Goal: Task Accomplishment & Management: Complete application form

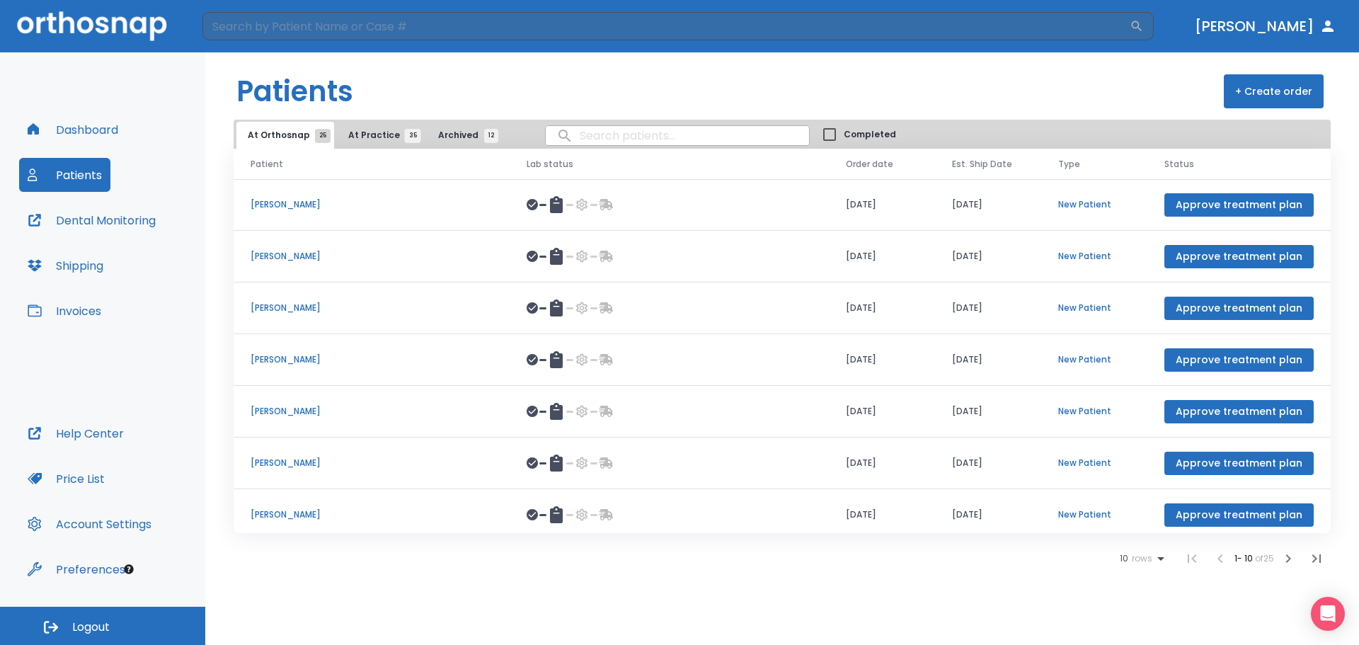
scroll to position [164, 0]
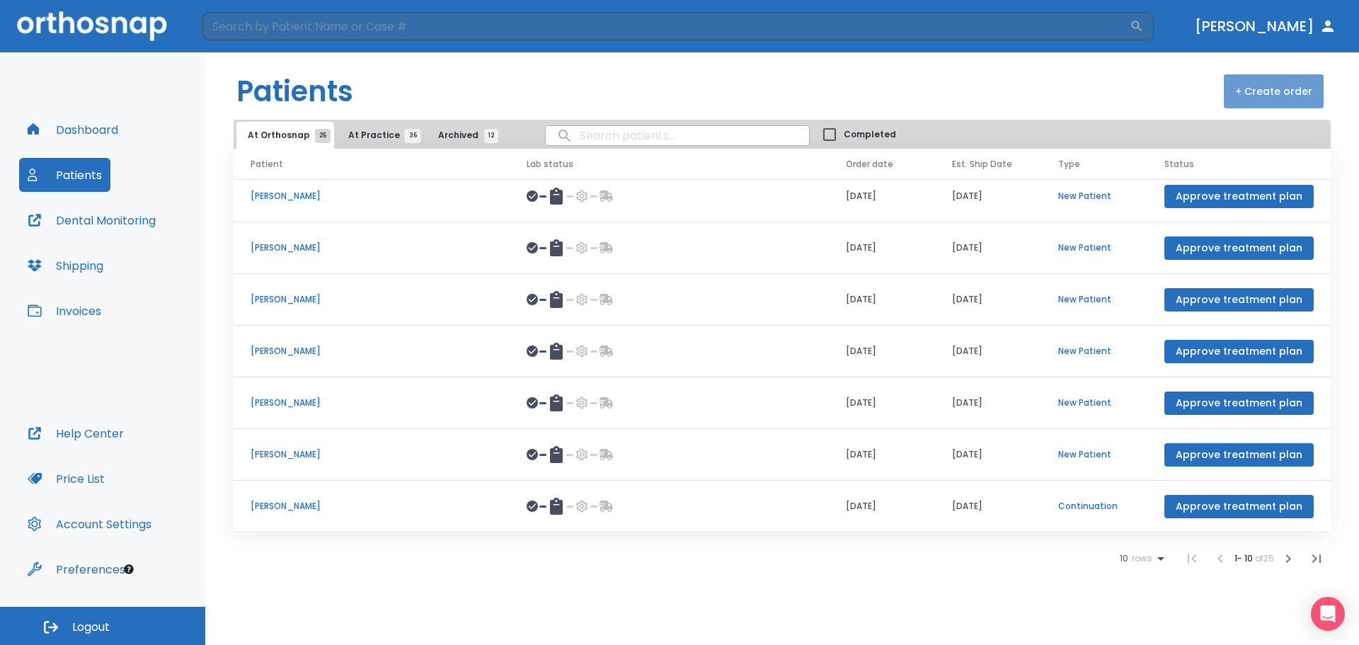
click at [1282, 89] on button "+ Create order" at bounding box center [1274, 91] width 100 height 34
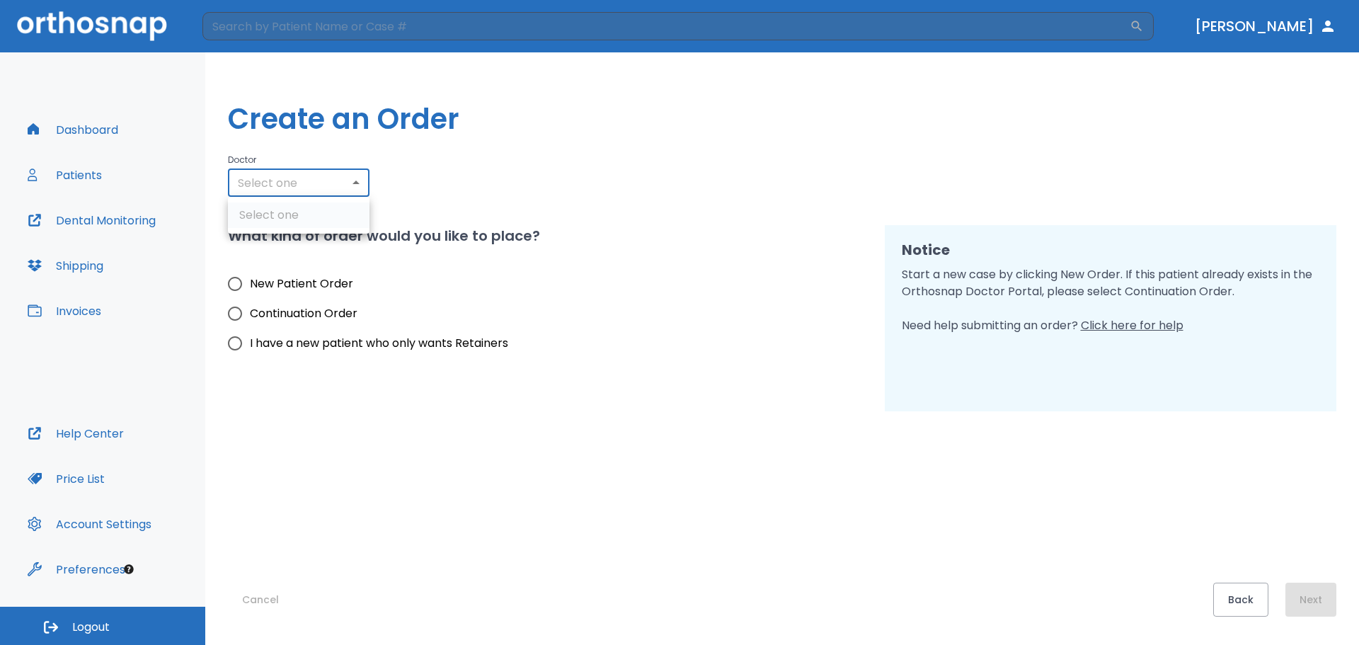
click at [301, 181] on body "​ [PERSON_NAME] Dashboard Patients Dental Monitoring Shipping Invoices Help Cen…" at bounding box center [679, 322] width 1359 height 645
type input "3050"
click at [314, 247] on li "[PERSON_NAME]" at bounding box center [299, 240] width 142 height 25
click at [240, 280] on input "New Patient Order" at bounding box center [235, 284] width 30 height 30
radio input "true"
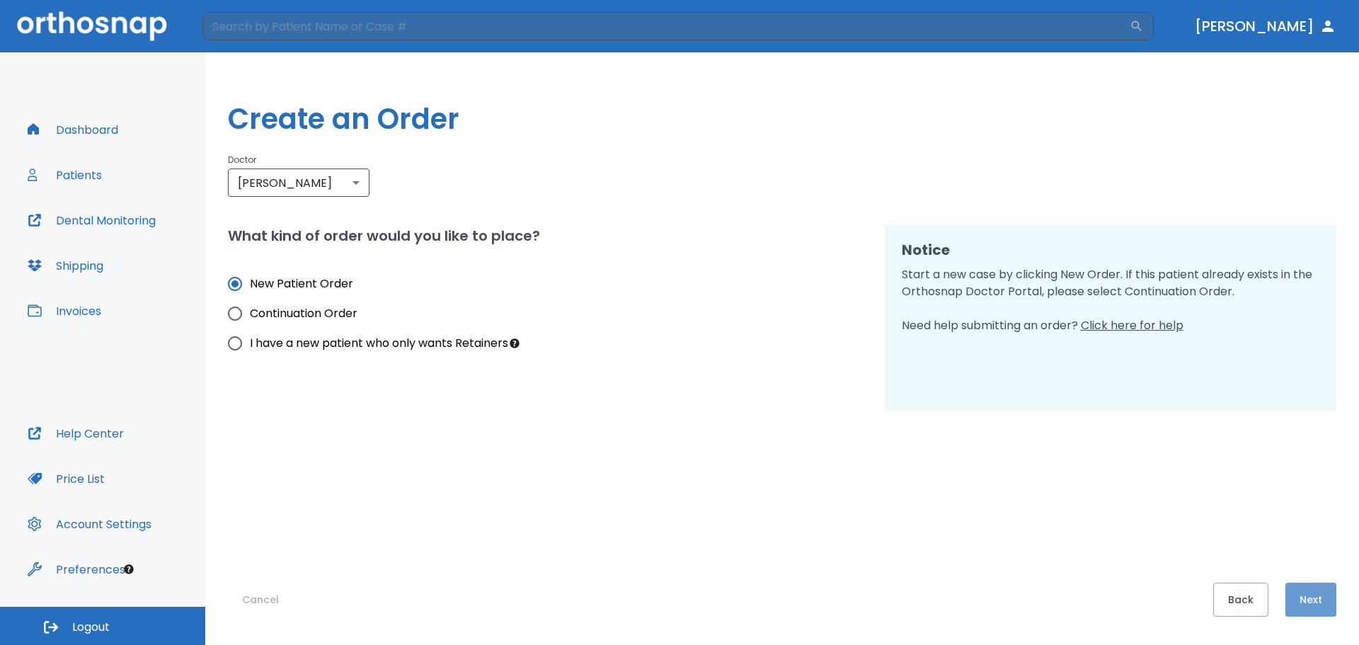
click at [1321, 600] on button "Next" at bounding box center [1311, 600] width 51 height 34
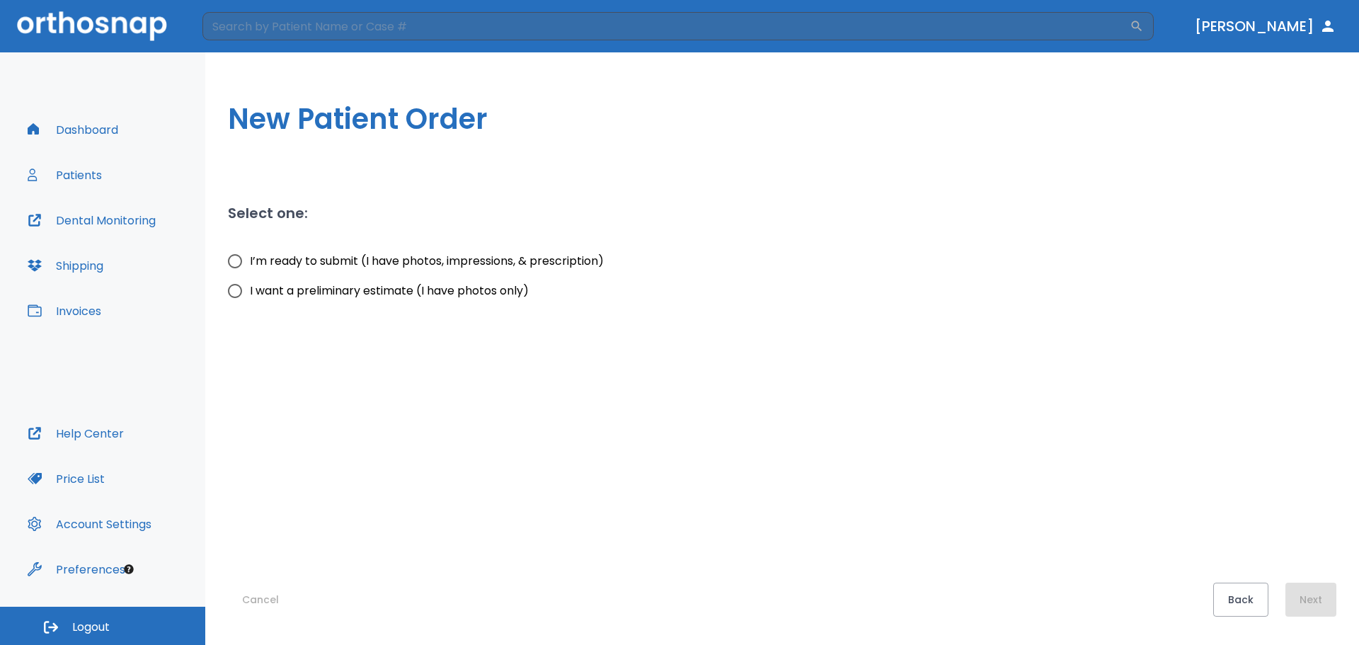
click at [280, 267] on span "I’m ready to submit (I have photos, impressions, & prescription)" at bounding box center [427, 261] width 354 height 17
click at [250, 267] on input "I’m ready to submit (I have photos, impressions, & prescription)" at bounding box center [235, 261] width 30 height 30
radio input "true"
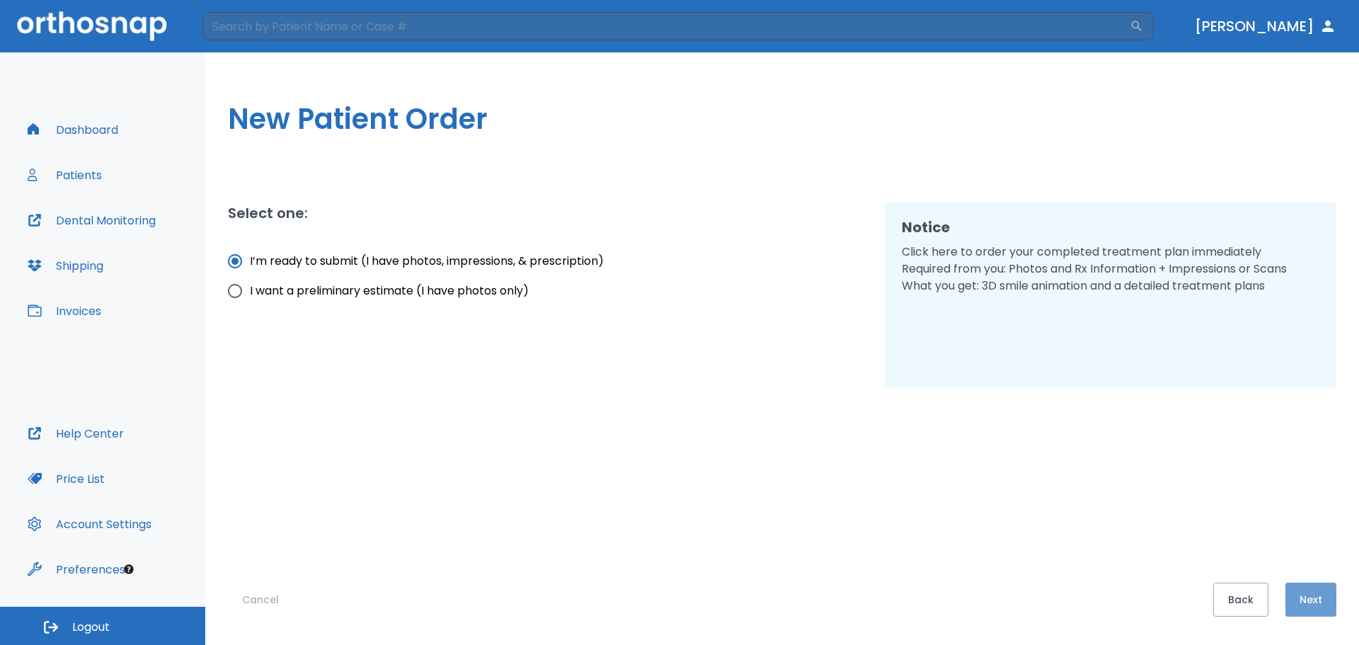
click at [1303, 599] on button "Next" at bounding box center [1311, 600] width 51 height 34
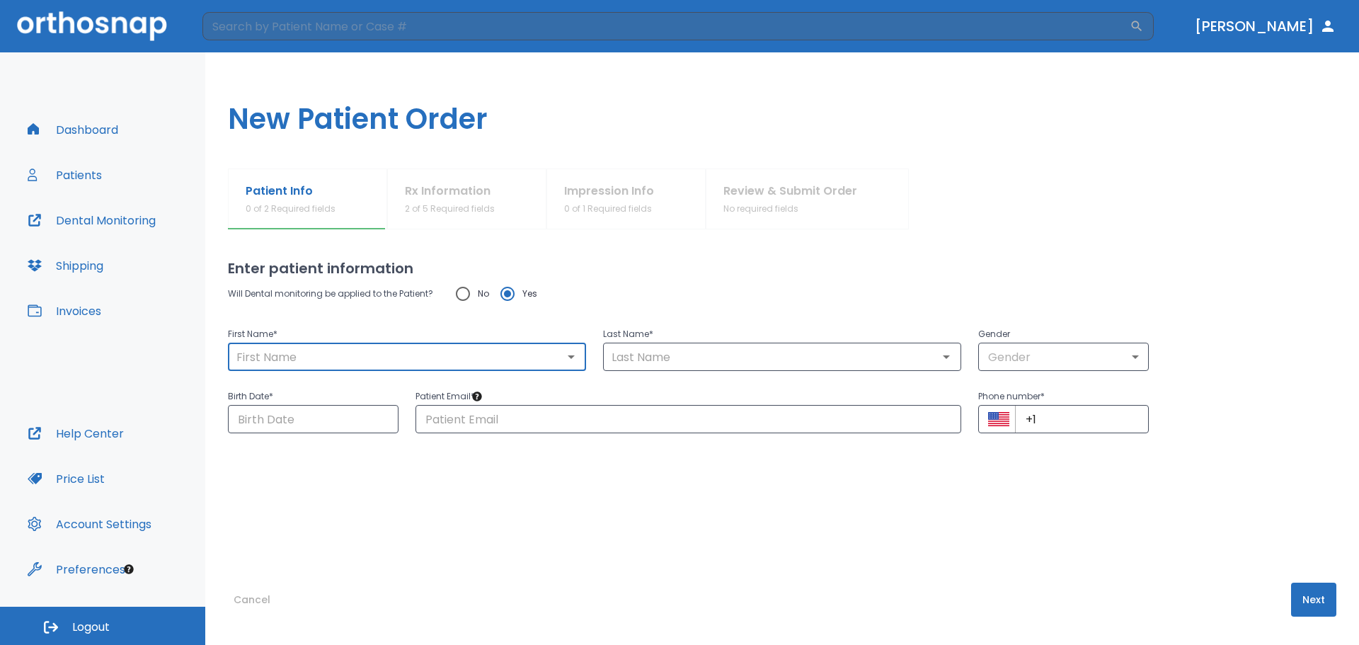
click at [264, 354] on input "text" at bounding box center [407, 357] width 350 height 20
type input "[PERSON_NAME]"
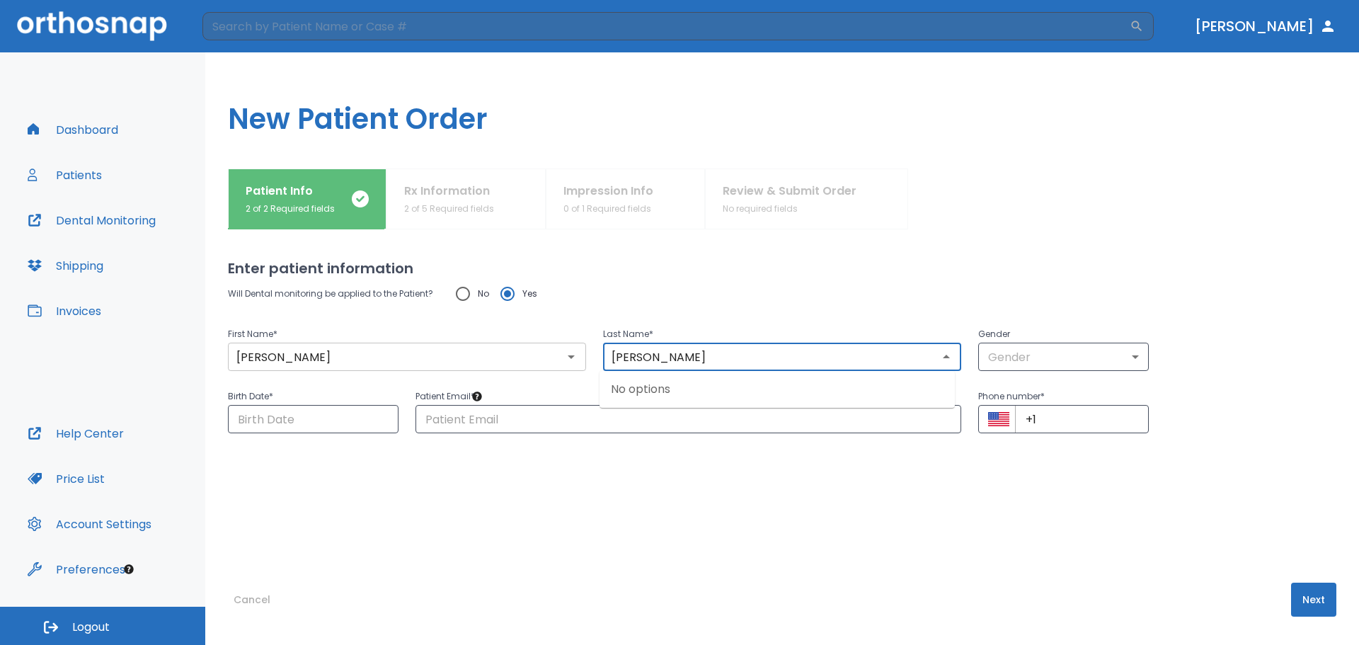
type input "[PERSON_NAME]"
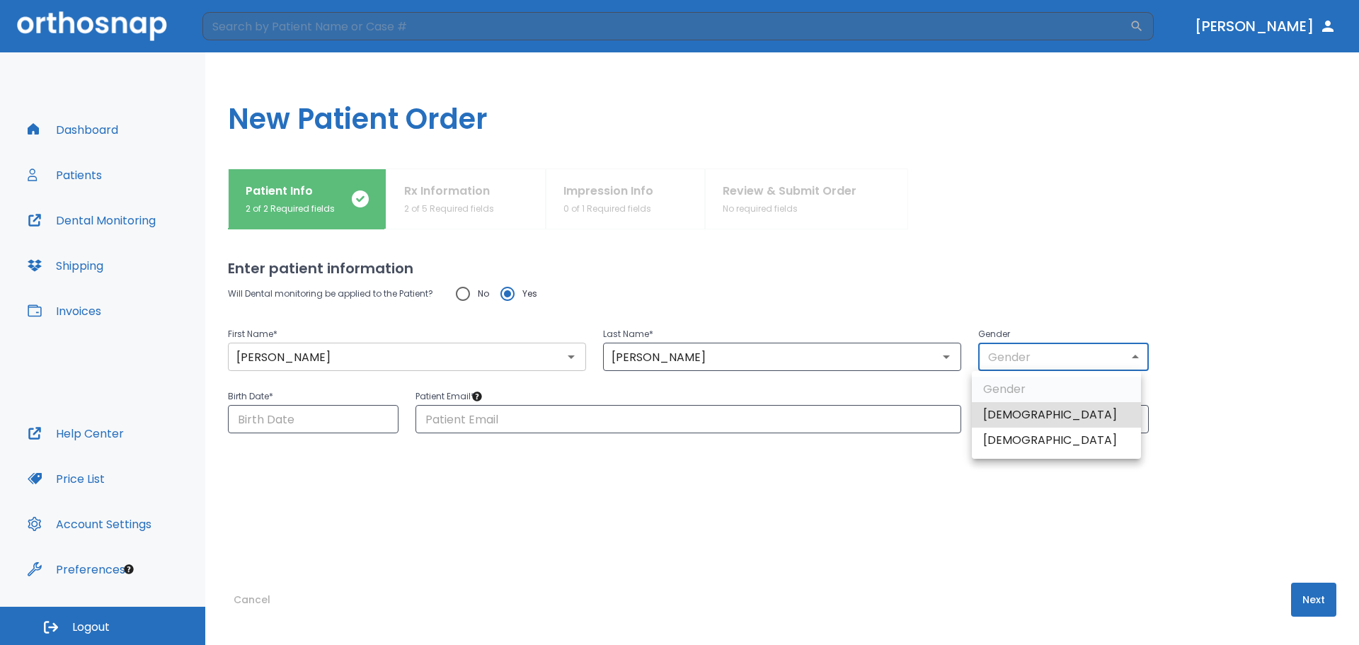
type input "1"
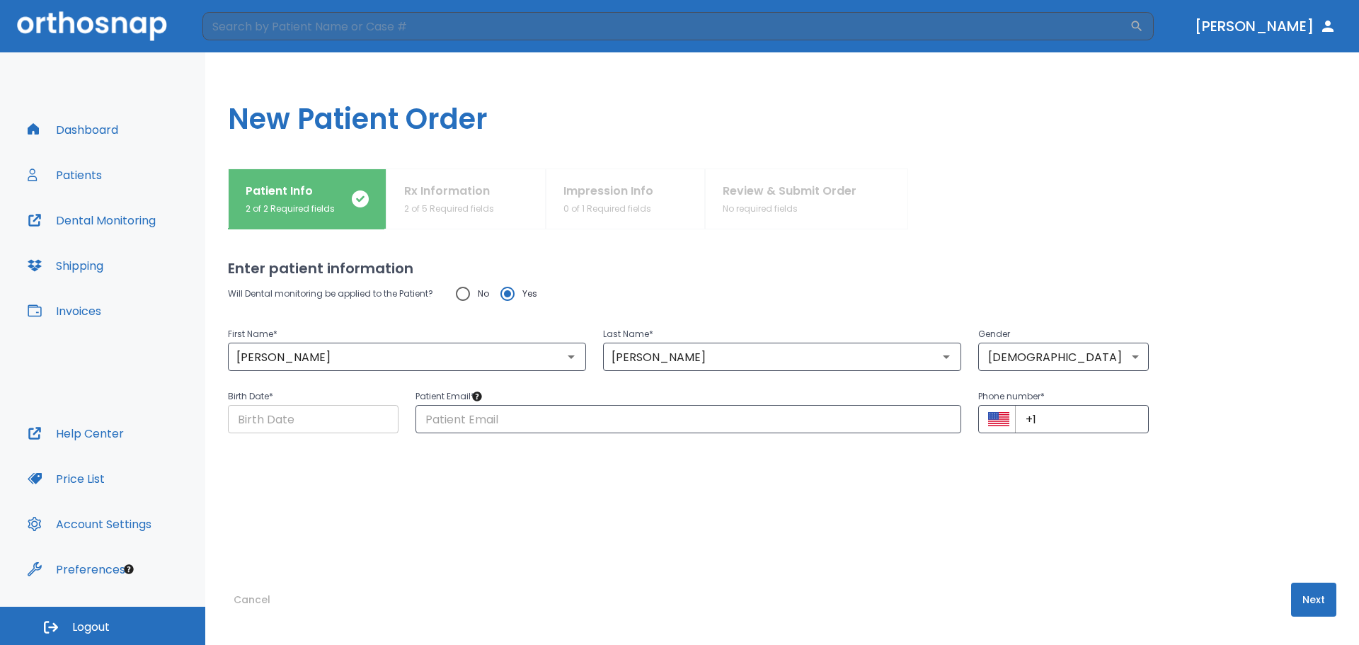
click at [297, 430] on input "Choose date" at bounding box center [313, 419] width 171 height 28
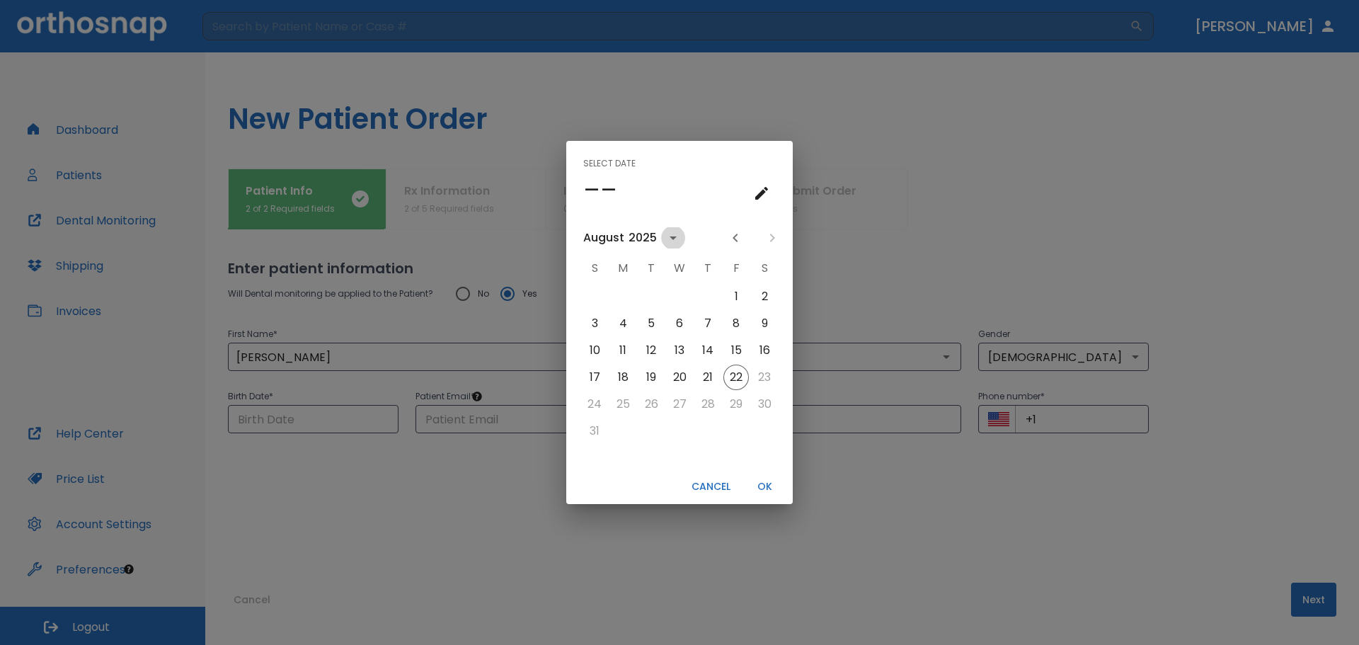
click at [672, 238] on icon "calendar view is open, switch to year view" at bounding box center [673, 238] width 7 height 4
click at [602, 343] on button "1975" at bounding box center [606, 338] width 51 height 25
click at [771, 239] on icon "Next month" at bounding box center [772, 237] width 17 height 17
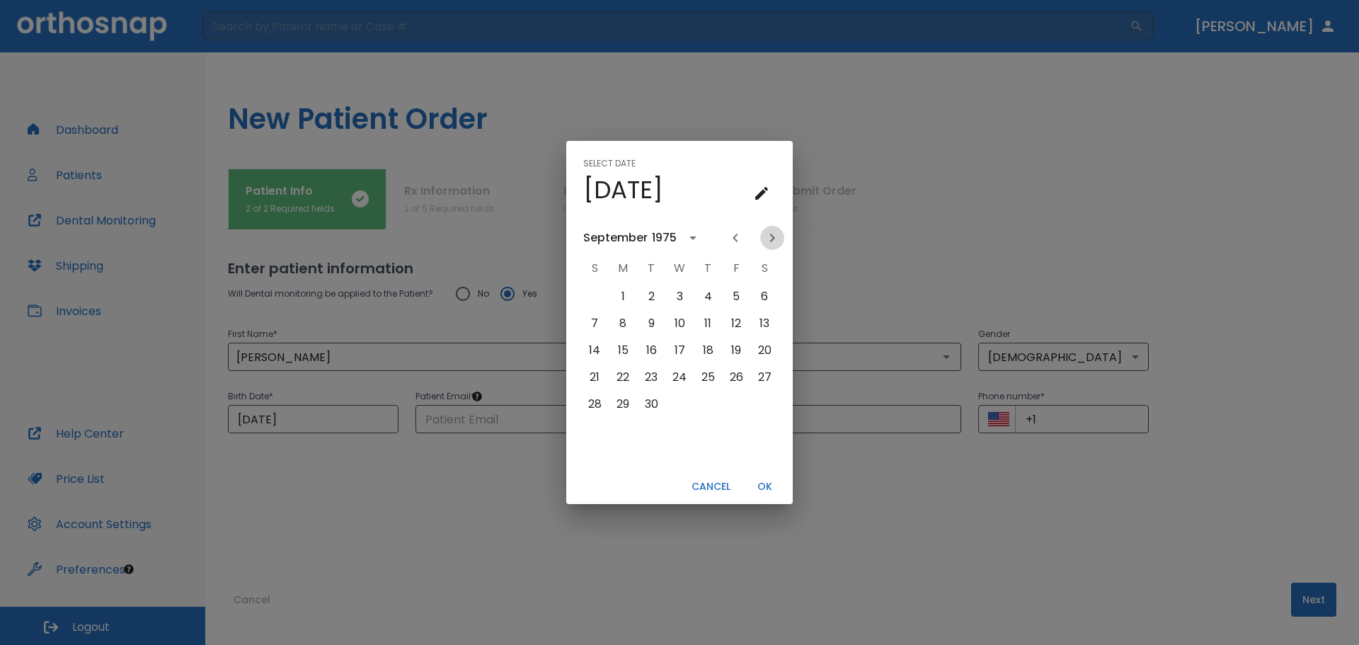
click at [771, 239] on icon "Next month" at bounding box center [772, 237] width 17 height 17
click at [599, 331] on button "2" at bounding box center [594, 323] width 25 height 25
type input "[DATE]"
click at [767, 489] on button "OK" at bounding box center [764, 486] width 45 height 23
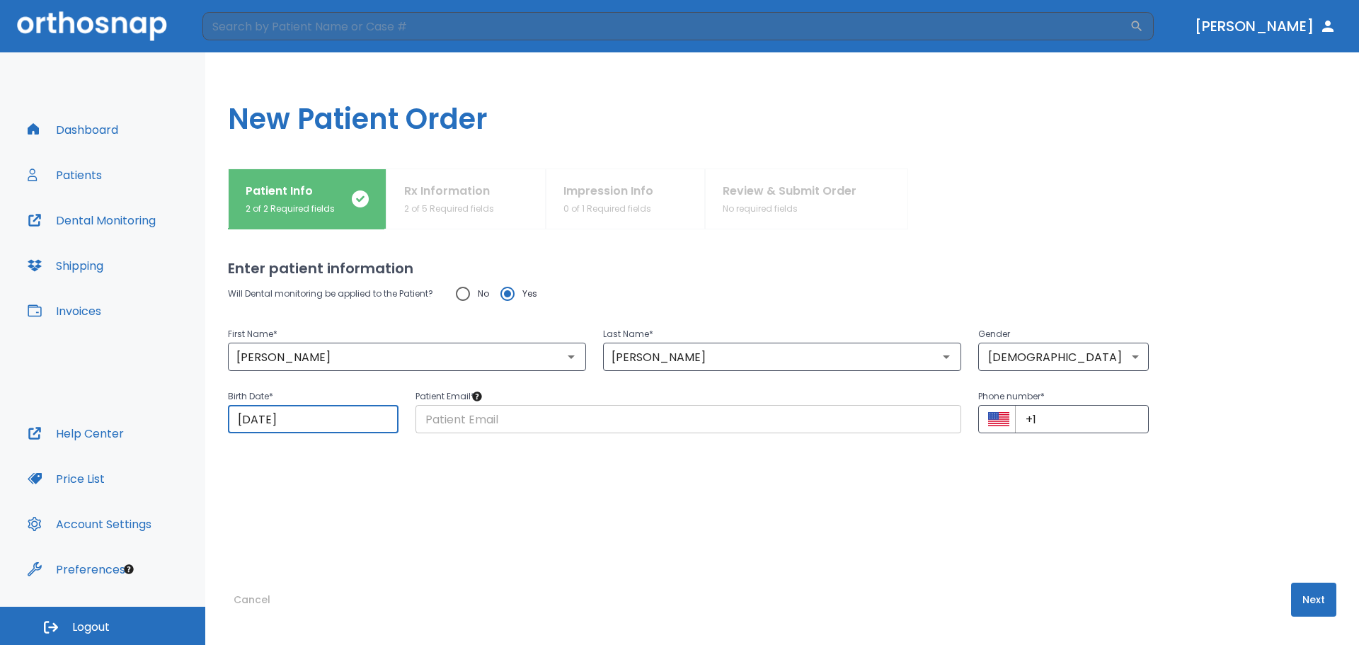
click at [503, 427] on input "text" at bounding box center [689, 419] width 546 height 28
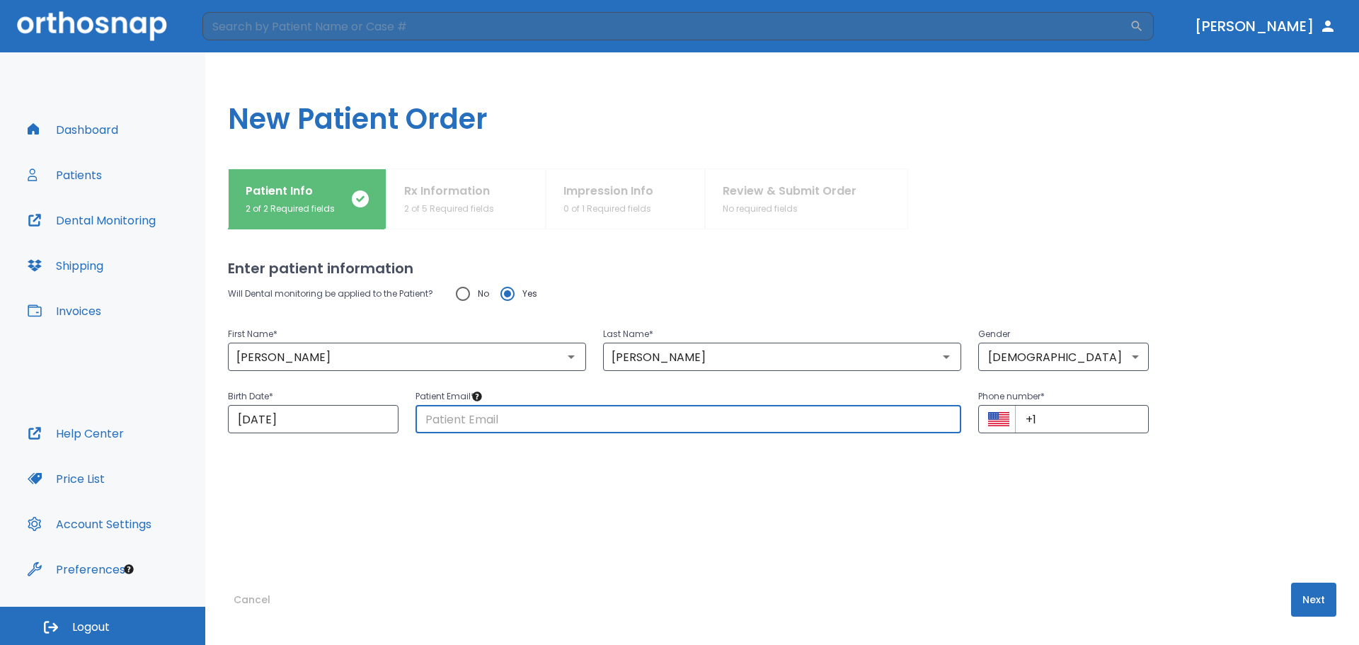
click at [486, 426] on input "text" at bounding box center [689, 419] width 546 height 28
paste input "[EMAIL_ADDRESS][DOMAIN_NAME]"
type input "[EMAIL_ADDRESS][DOMAIN_NAME]"
click at [1078, 425] on input "+1" at bounding box center [1082, 419] width 134 height 28
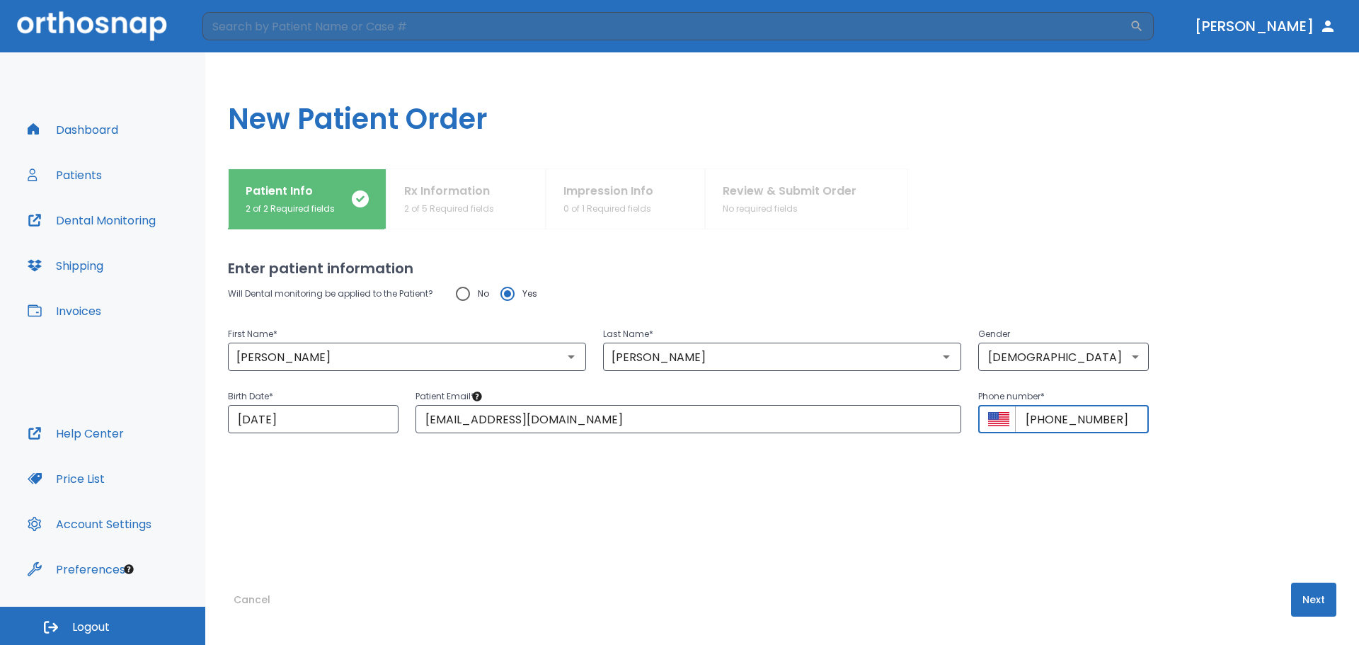
type input "[PHONE_NUMBER]"
click at [1298, 593] on button "Next" at bounding box center [1313, 600] width 45 height 34
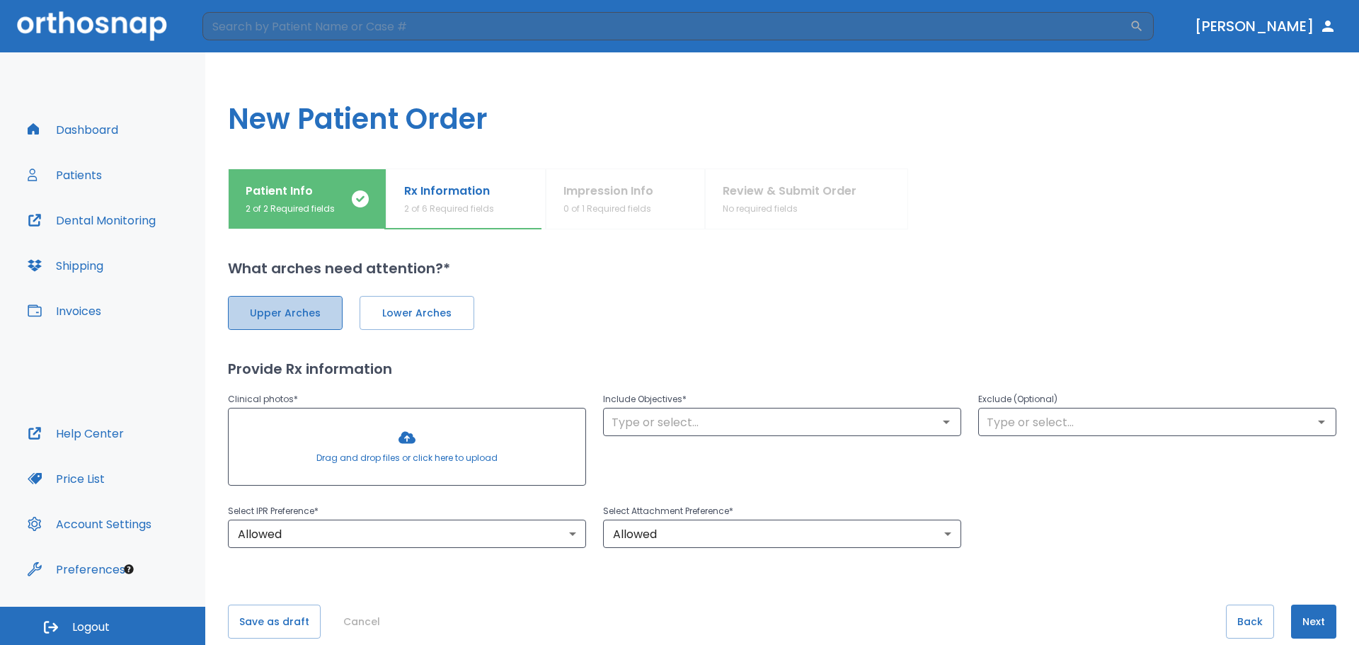
click at [296, 320] on span "Upper Arches" at bounding box center [285, 313] width 85 height 15
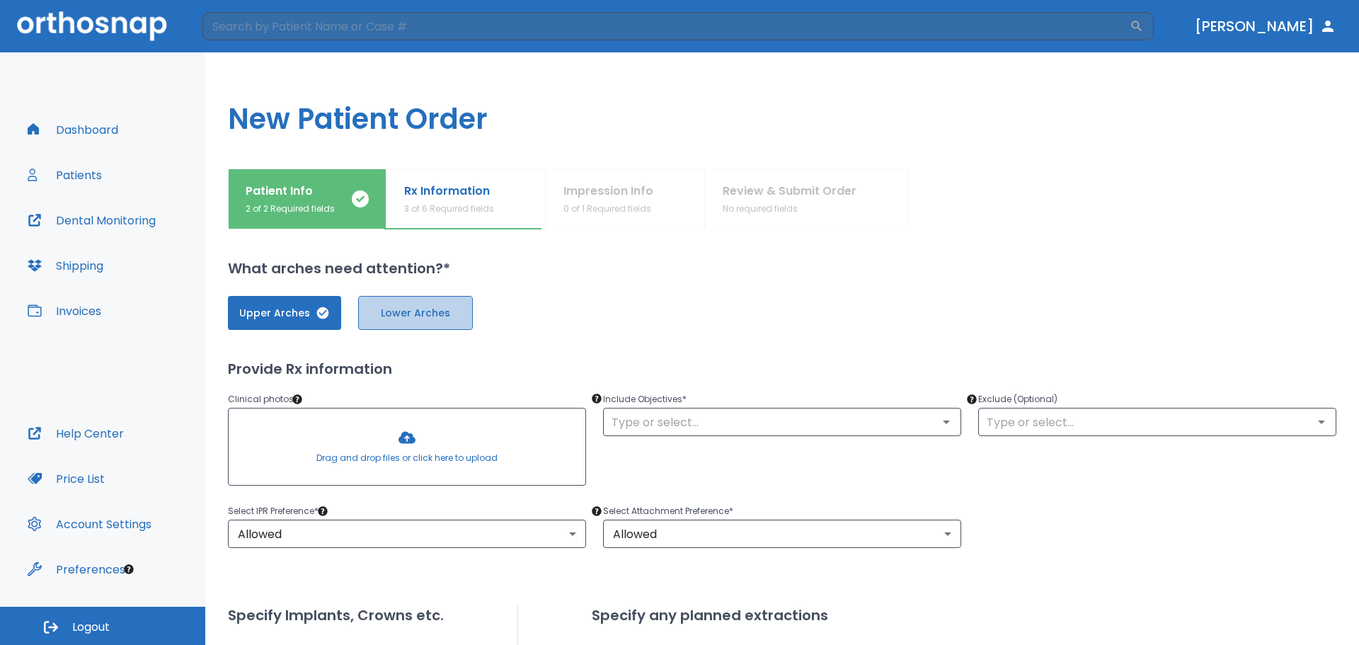
click at [386, 314] on span "Lower Arches" at bounding box center [415, 313] width 85 height 15
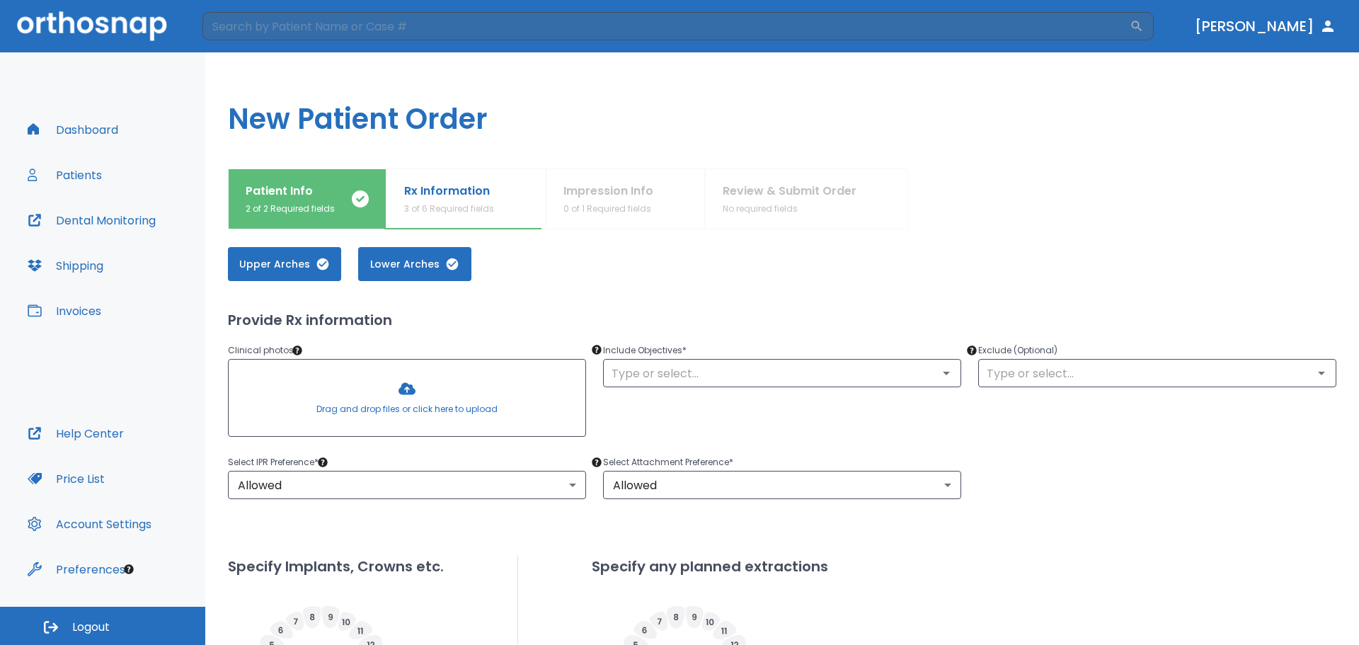
scroll to position [52, 0]
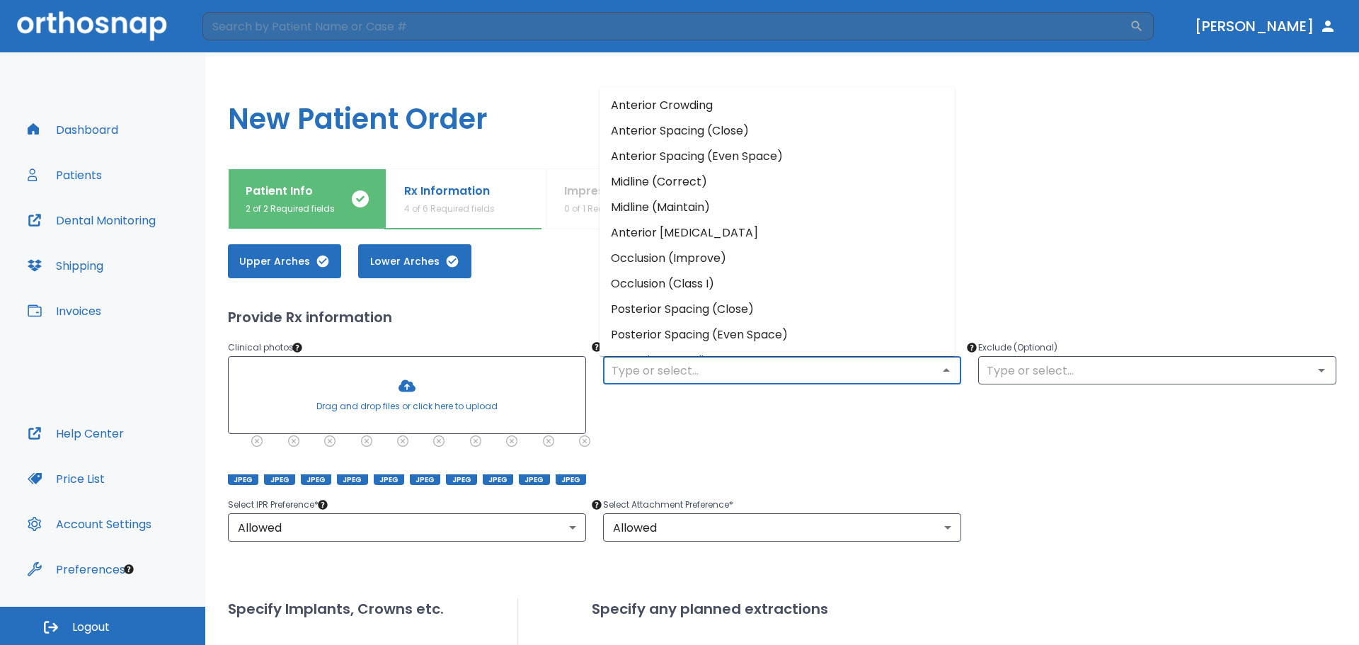
click at [656, 363] on input "text" at bounding box center [782, 370] width 350 height 20
click at [693, 118] on li "Anterior Spacing (Close)" at bounding box center [777, 130] width 355 height 25
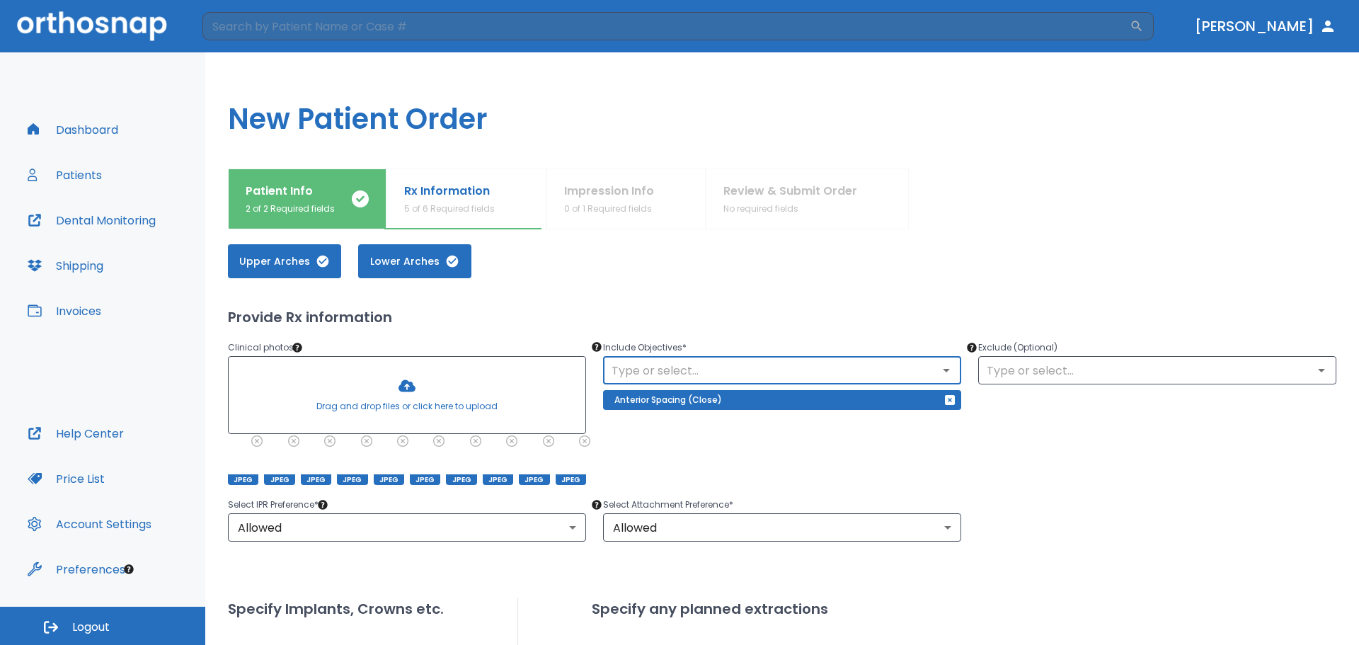
click at [751, 377] on input "text" at bounding box center [782, 370] width 350 height 20
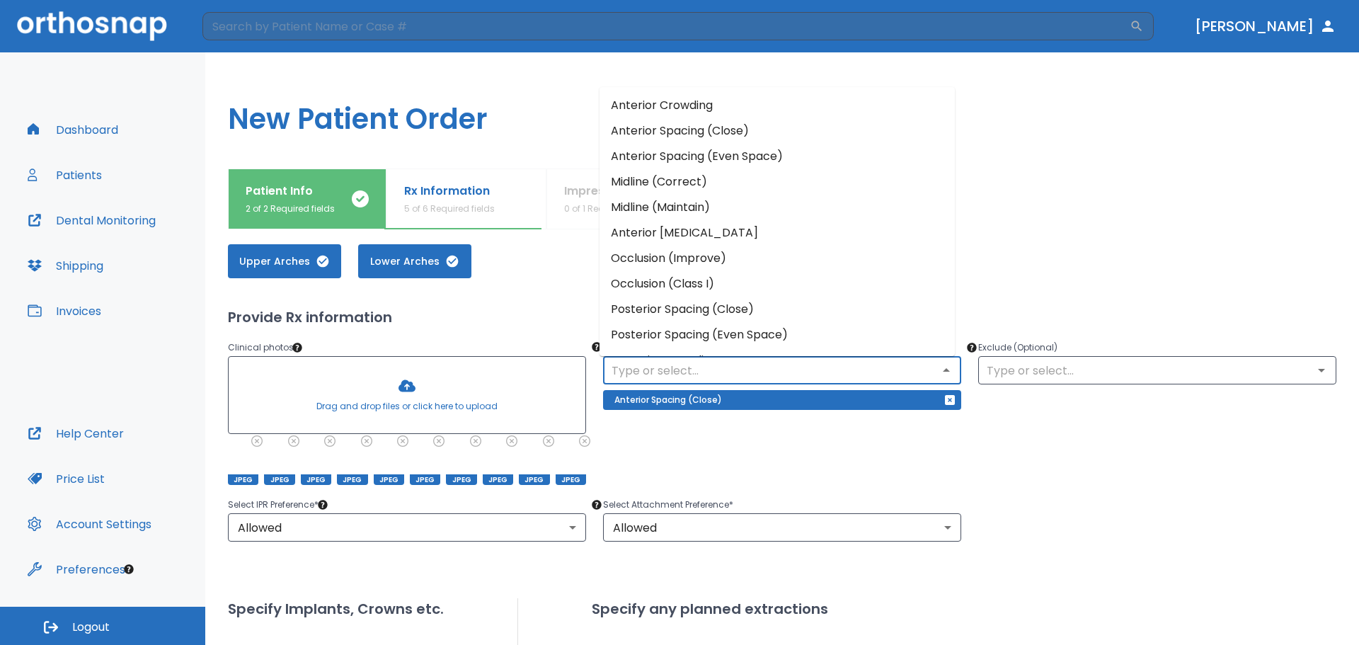
click at [694, 261] on li "Occlusion (Improve)" at bounding box center [777, 258] width 355 height 25
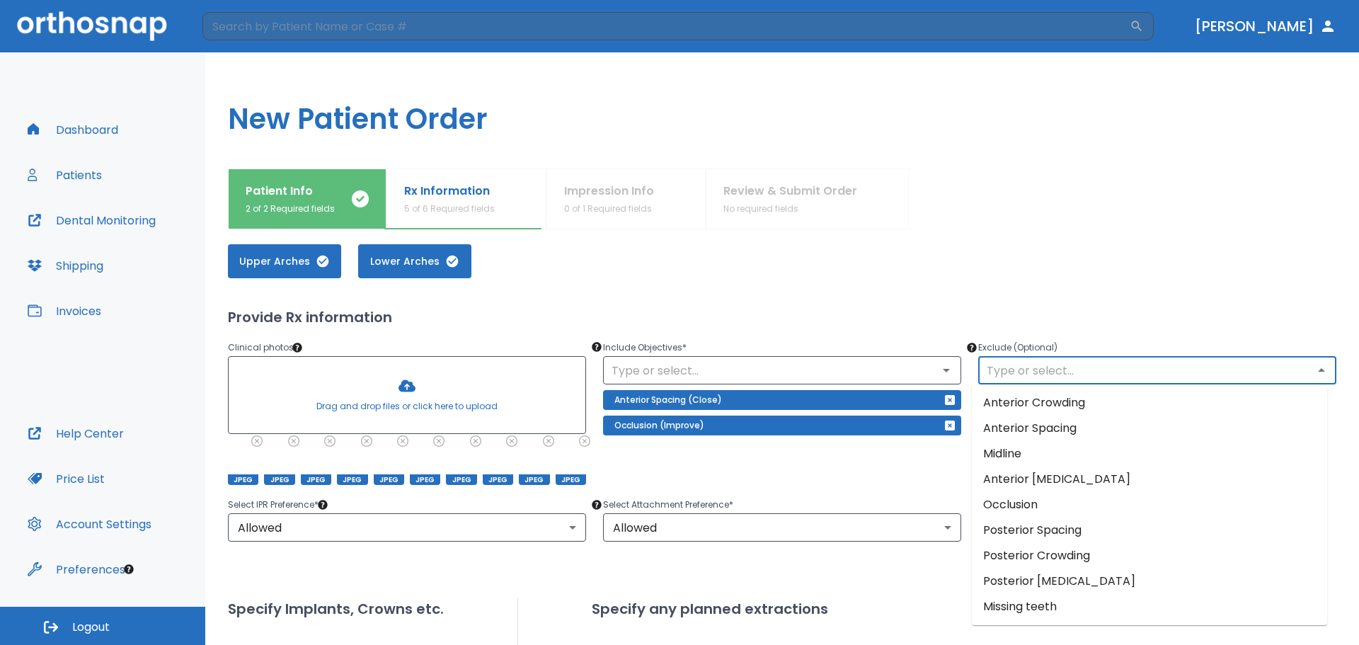
click at [1048, 372] on input "text" at bounding box center [1158, 370] width 350 height 20
click at [1027, 376] on input "text" at bounding box center [1158, 370] width 350 height 20
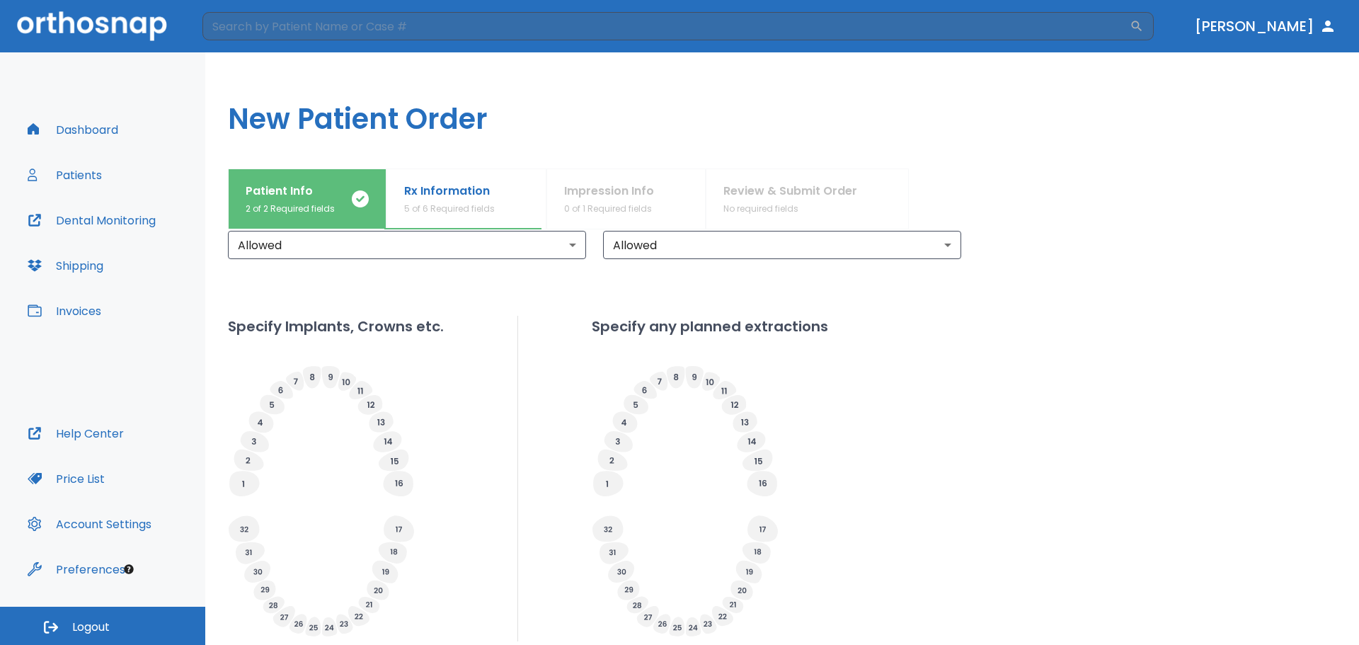
scroll to position [335, 0]
click at [381, 578] on icon at bounding box center [385, 571] width 26 height 23
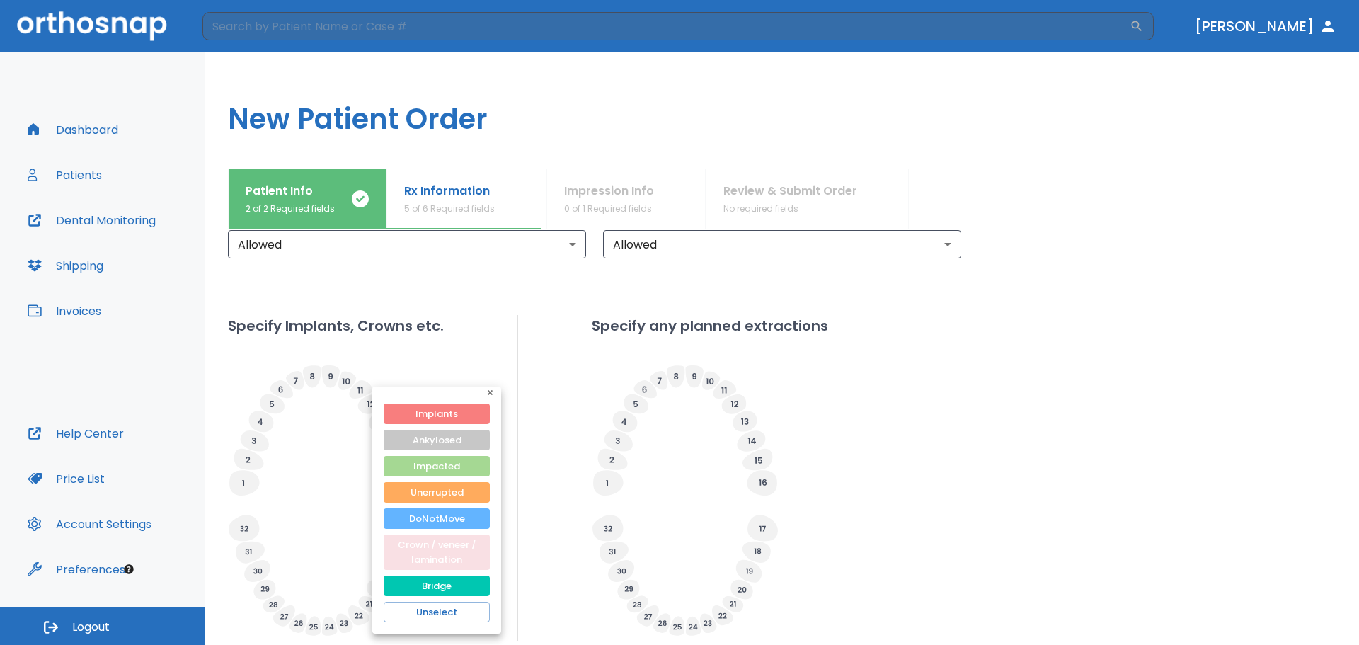
click at [450, 557] on button "Crown / veneer / lamination" at bounding box center [437, 551] width 106 height 35
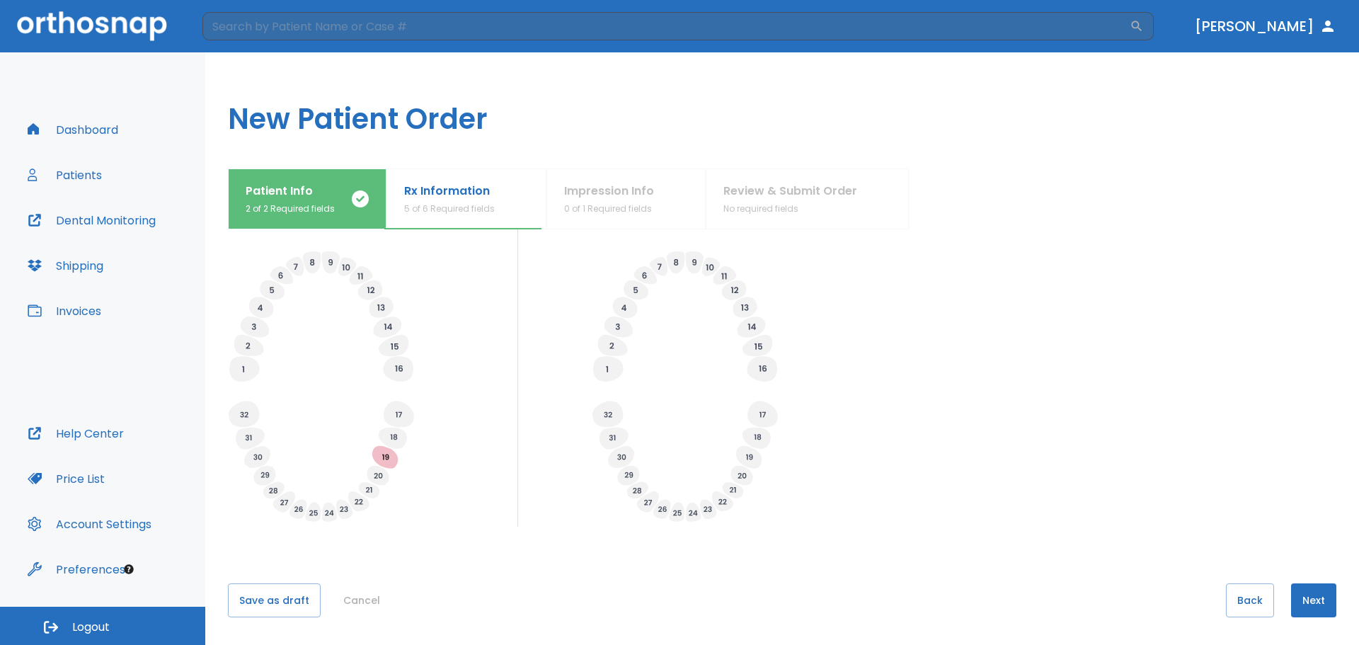
scroll to position [450, 0]
click at [1306, 600] on button "Next" at bounding box center [1313, 600] width 45 height 34
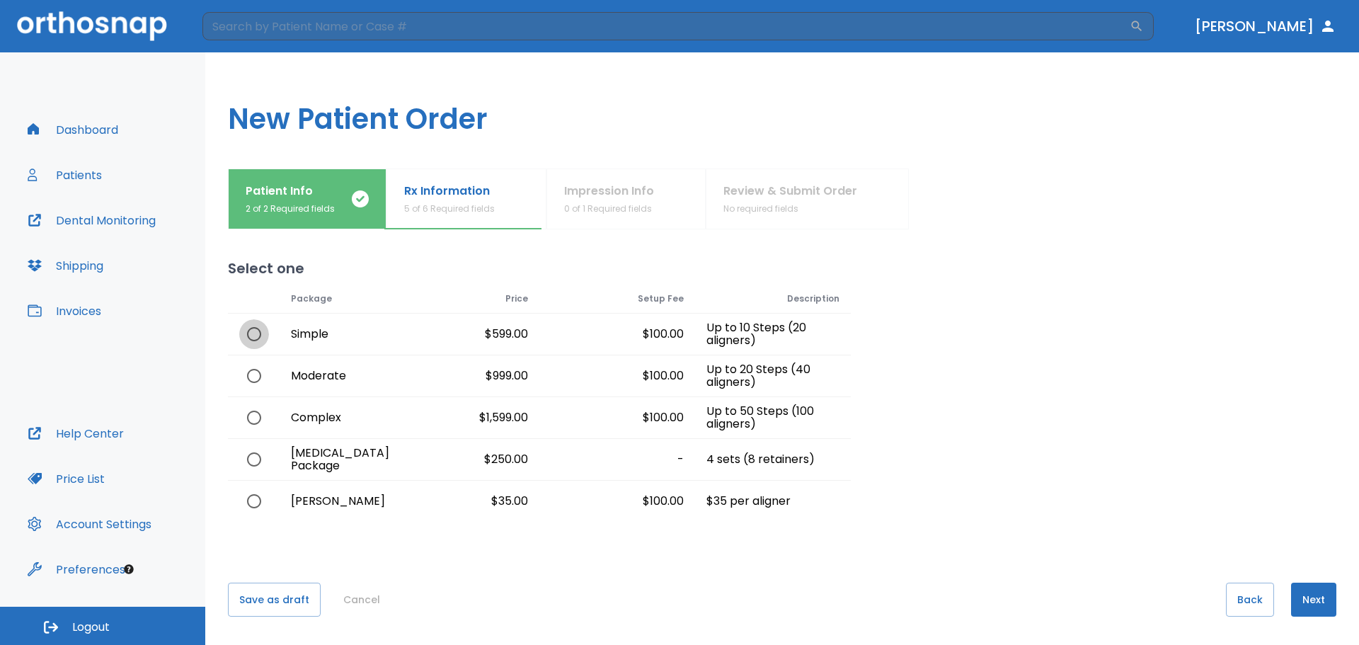
click at [255, 334] on input "radio" at bounding box center [254, 334] width 30 height 30
radio input "true"
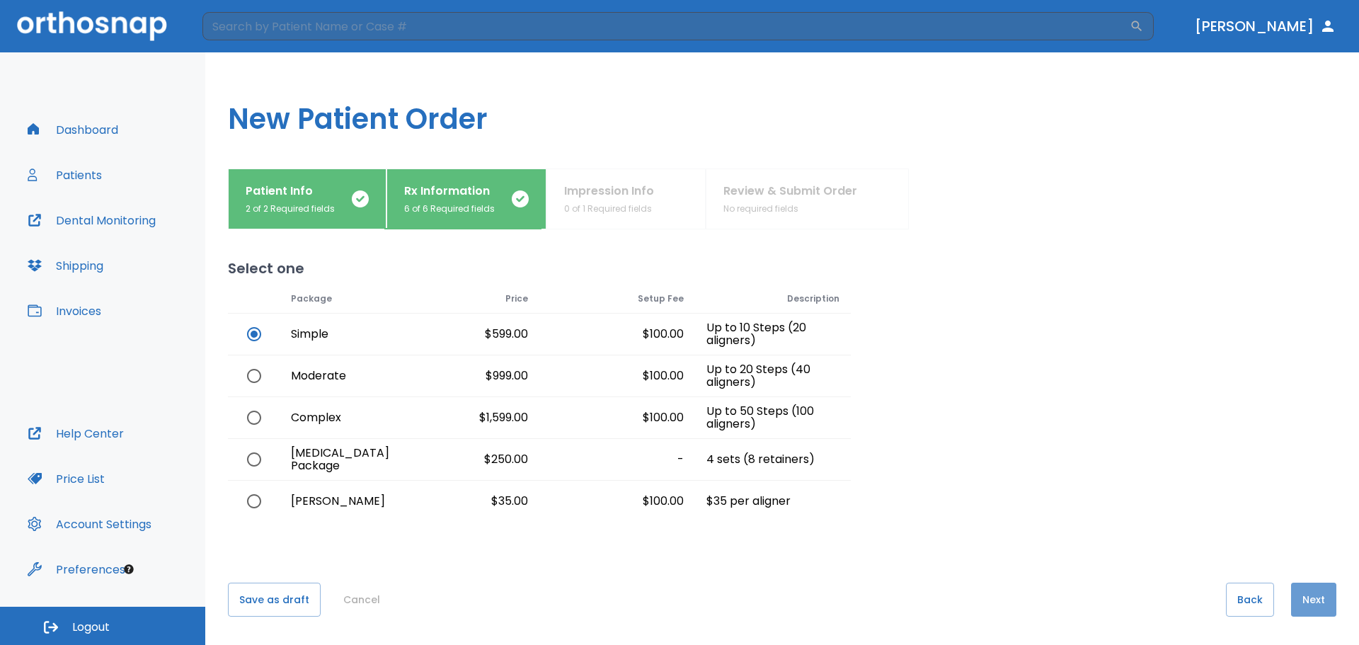
click at [1298, 597] on button "Next" at bounding box center [1313, 600] width 45 height 34
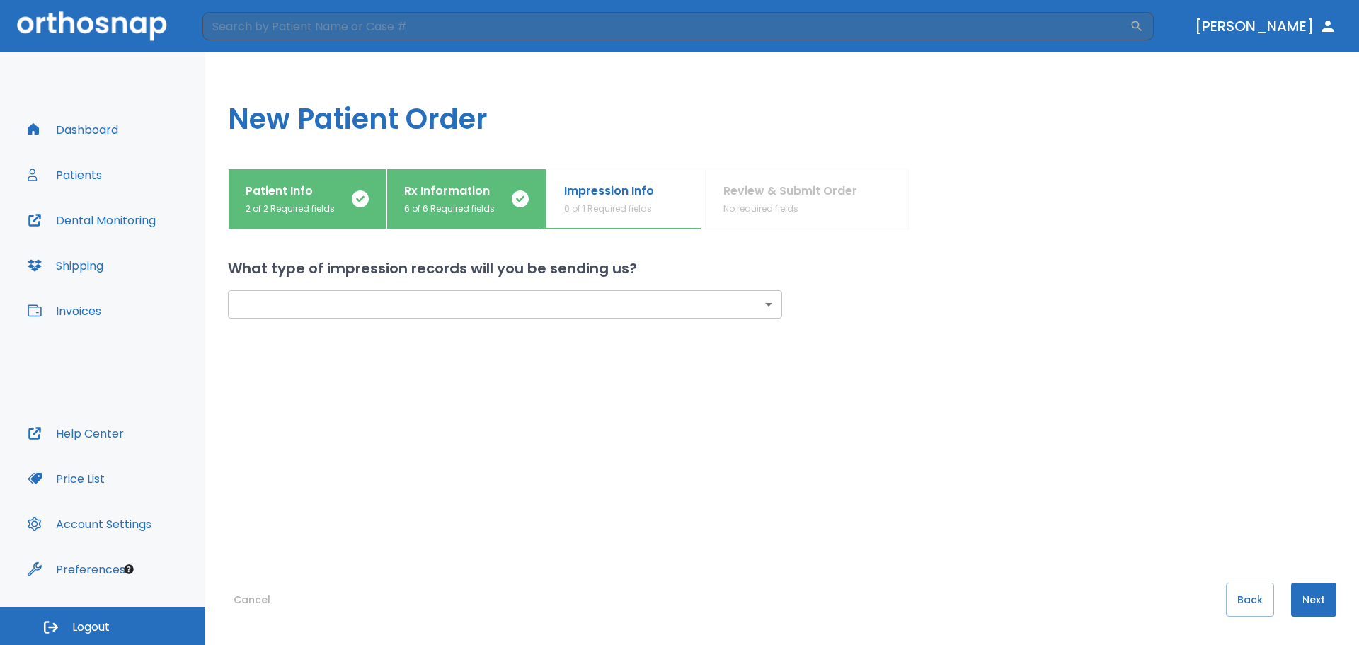
click at [569, 304] on body "​ [PERSON_NAME] Dashboard Patients Dental Monitoring Shipping Invoices Help Cen…" at bounding box center [679, 322] width 1359 height 645
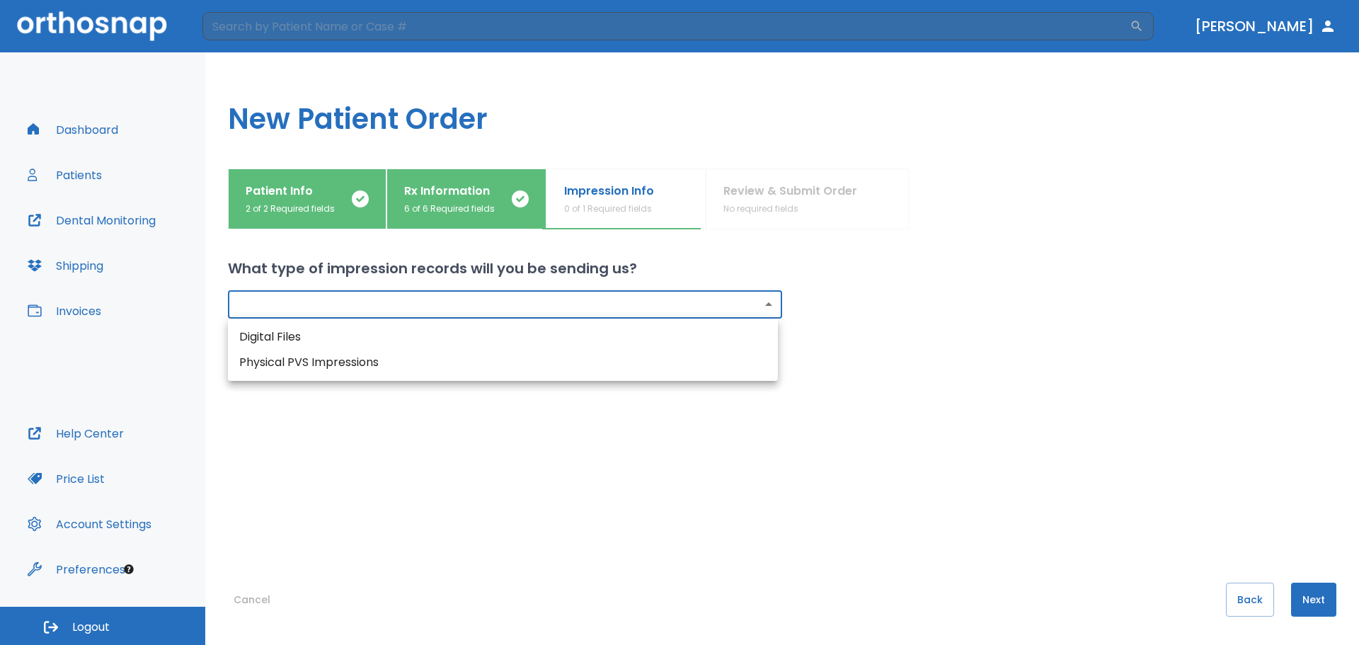
click at [347, 341] on li "Digital Files" at bounding box center [503, 336] width 550 height 25
type input "digital"
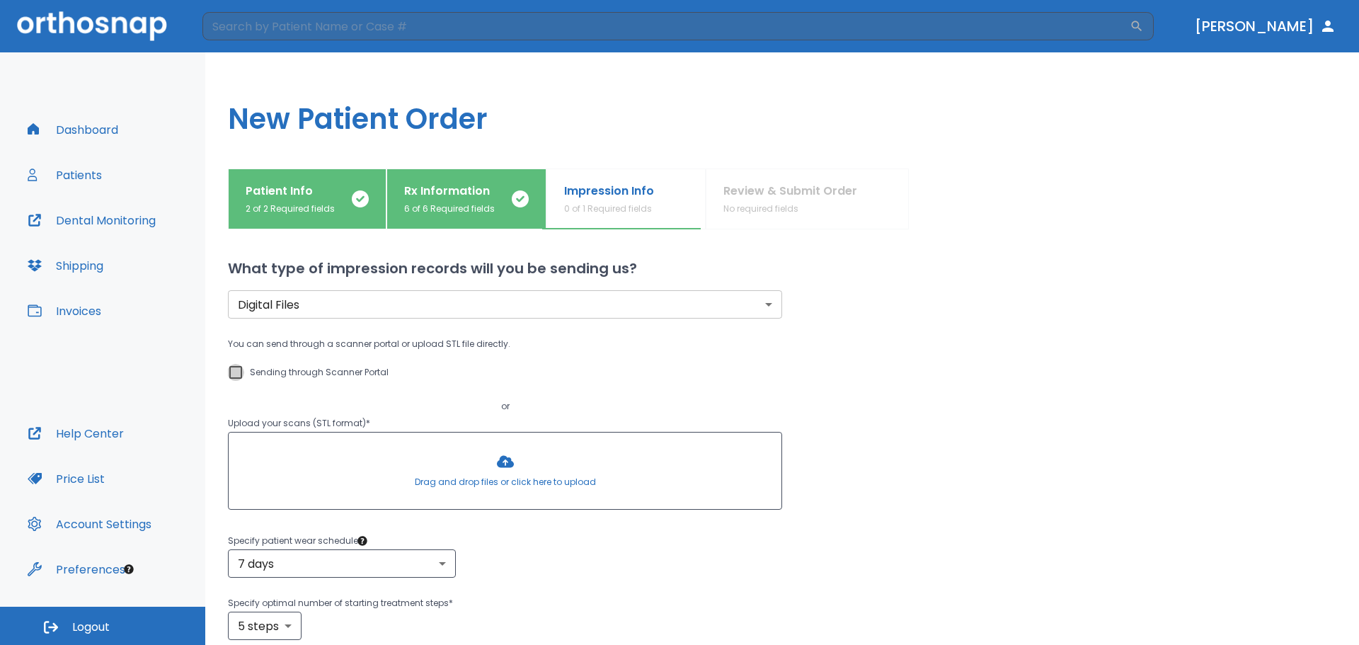
click at [236, 374] on input "Sending through Scanner Portal" at bounding box center [235, 372] width 17 height 17
checkbox input "true"
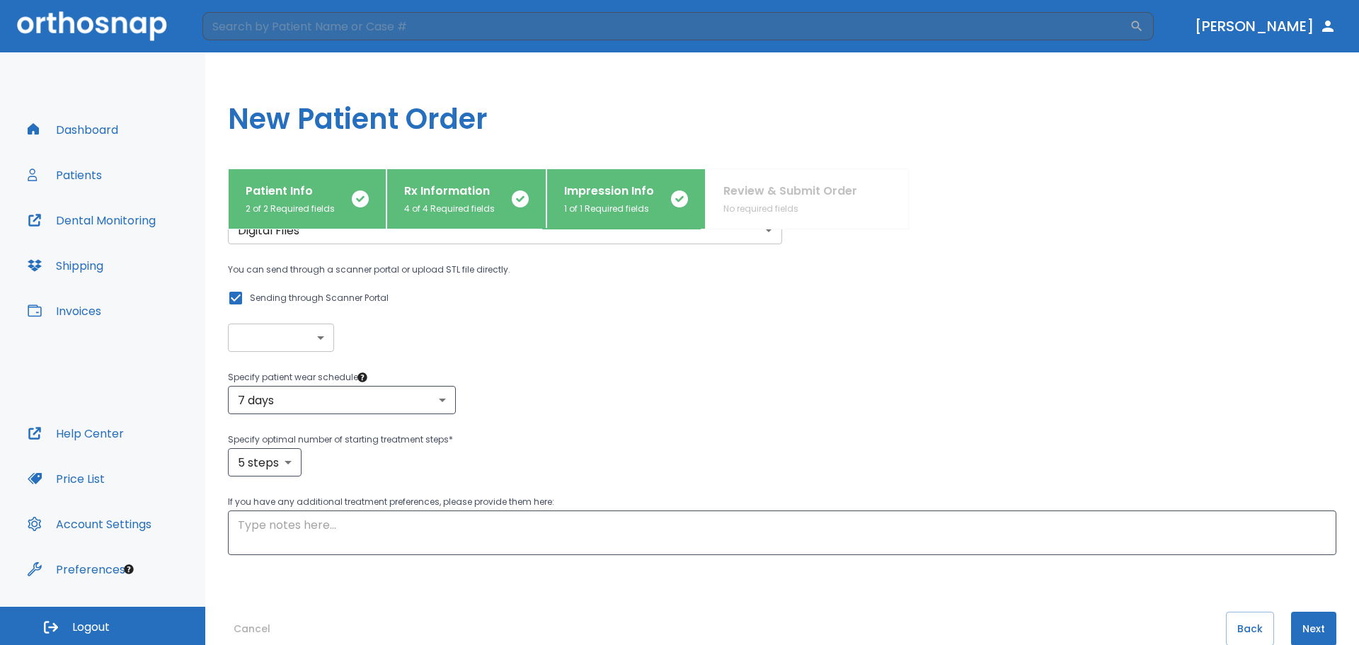
scroll to position [103, 0]
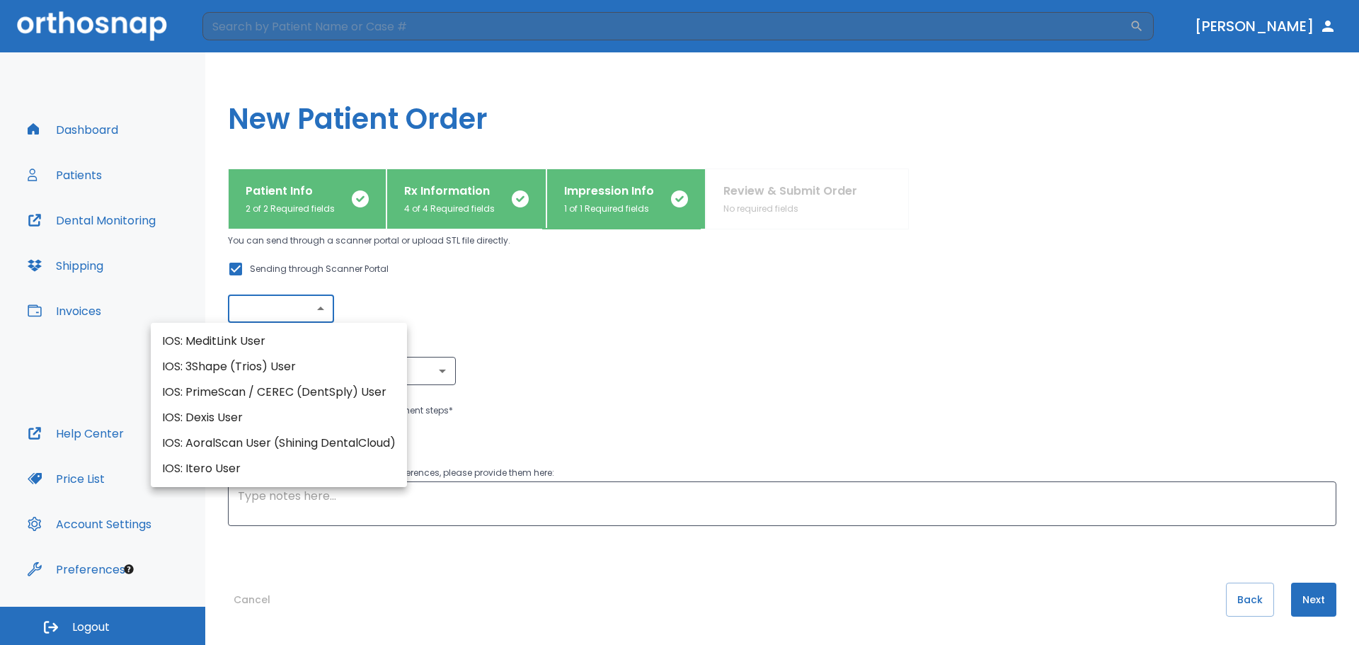
click at [324, 316] on body "​ [PERSON_NAME] Dashboard Patients Dental Monitoring Shipping Invoices Help Cen…" at bounding box center [679, 322] width 1359 height 645
click at [245, 372] on li "IOS: 3Shape (Trios) User" at bounding box center [279, 366] width 256 height 25
type input "IOS: 3Shape (Trios) User"
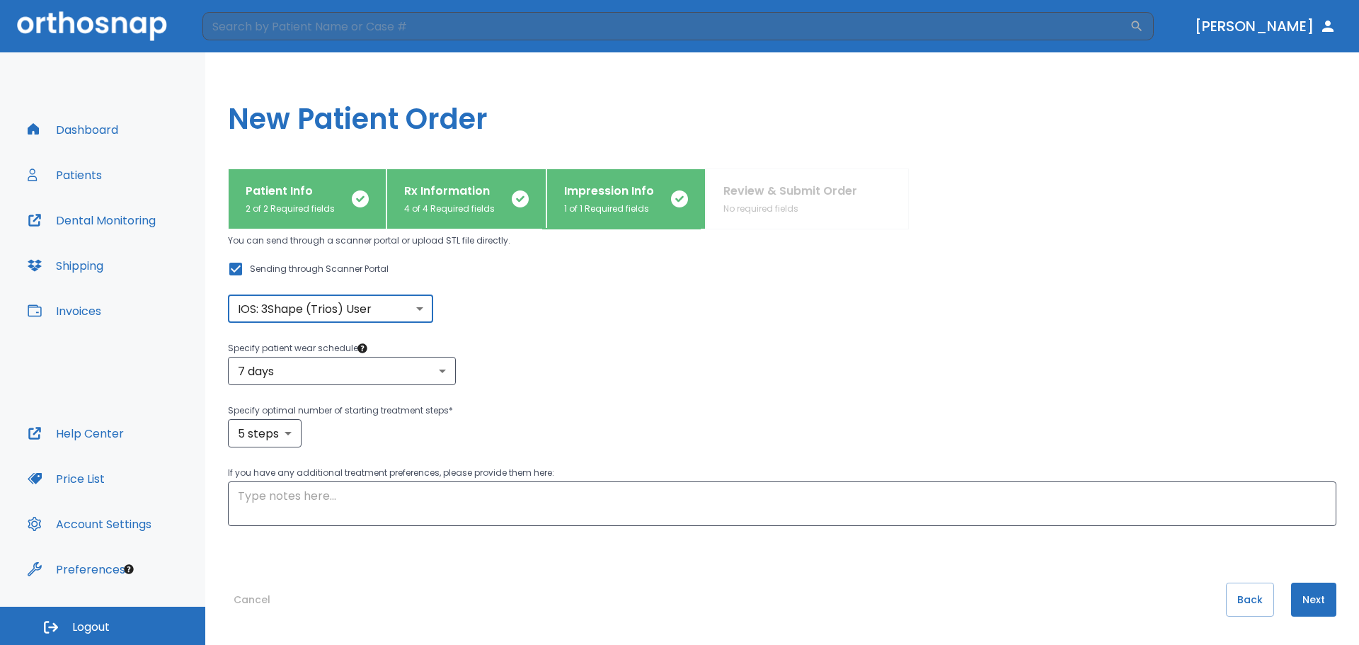
click at [1315, 595] on button "Next" at bounding box center [1313, 600] width 45 height 34
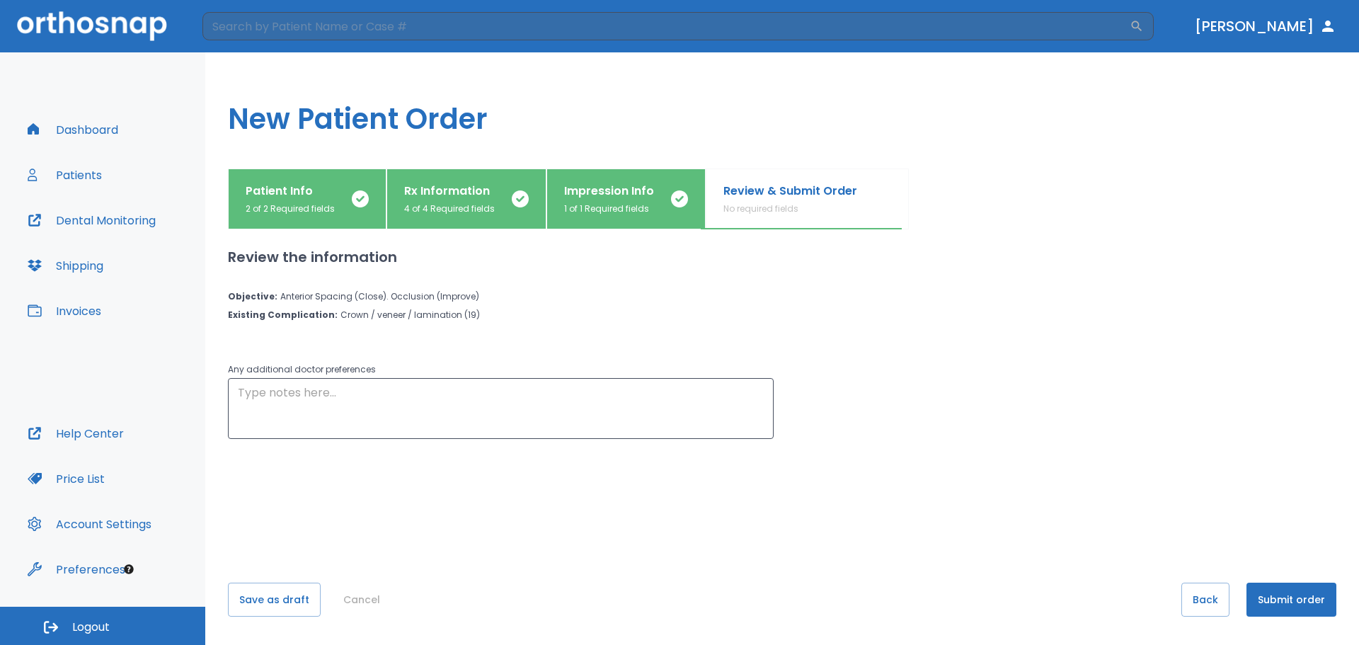
scroll to position [0, 0]
click at [1290, 602] on button "Submit order" at bounding box center [1292, 600] width 90 height 34
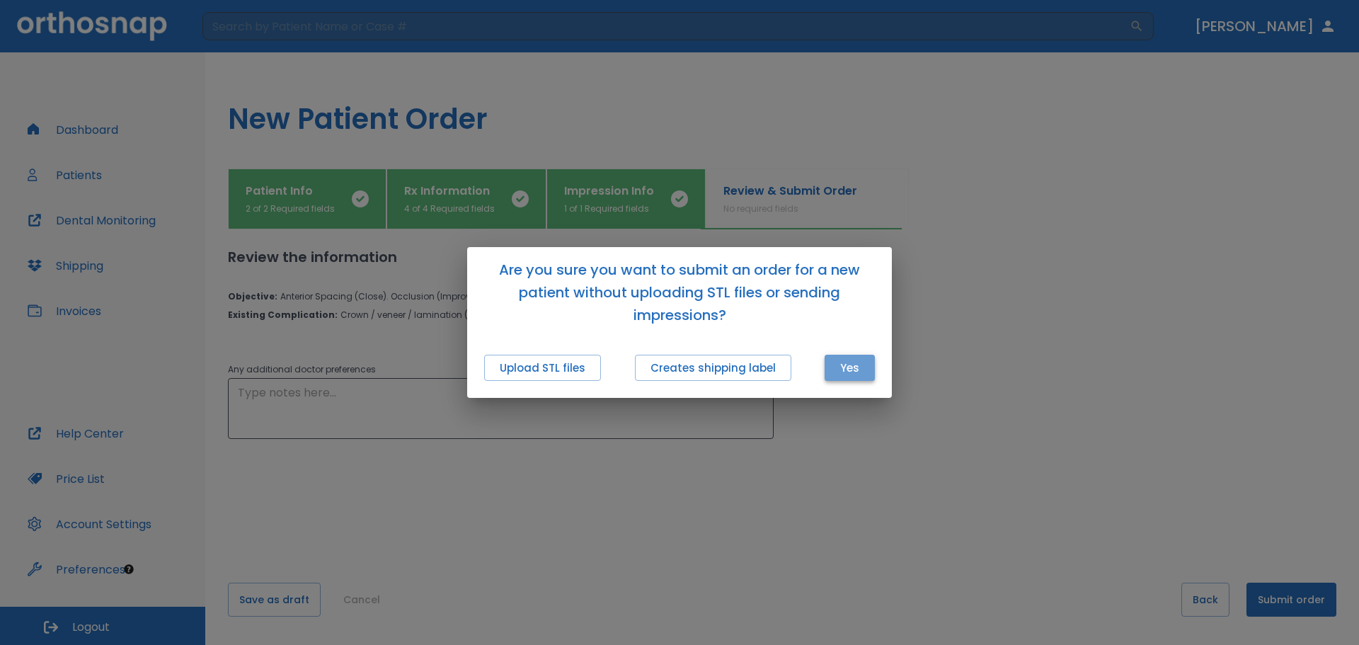
click at [864, 367] on button "Yes" at bounding box center [850, 368] width 50 height 26
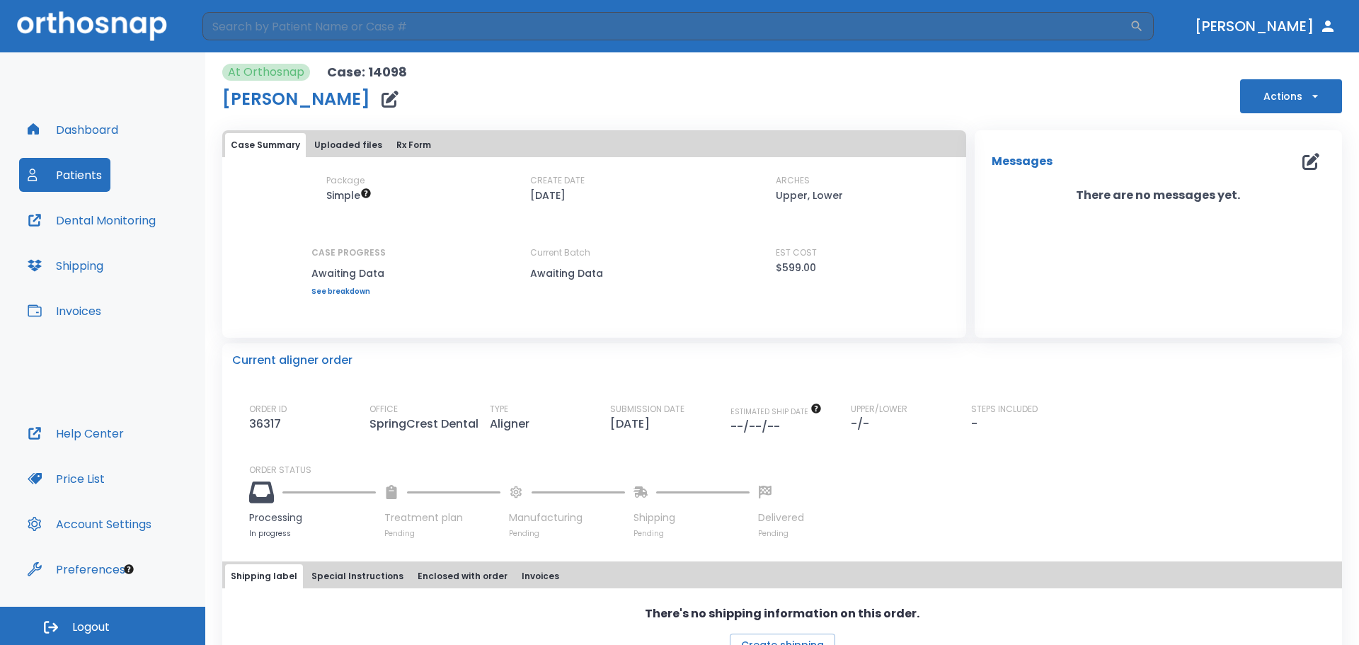
click at [78, 265] on button "Shipping" at bounding box center [65, 265] width 93 height 34
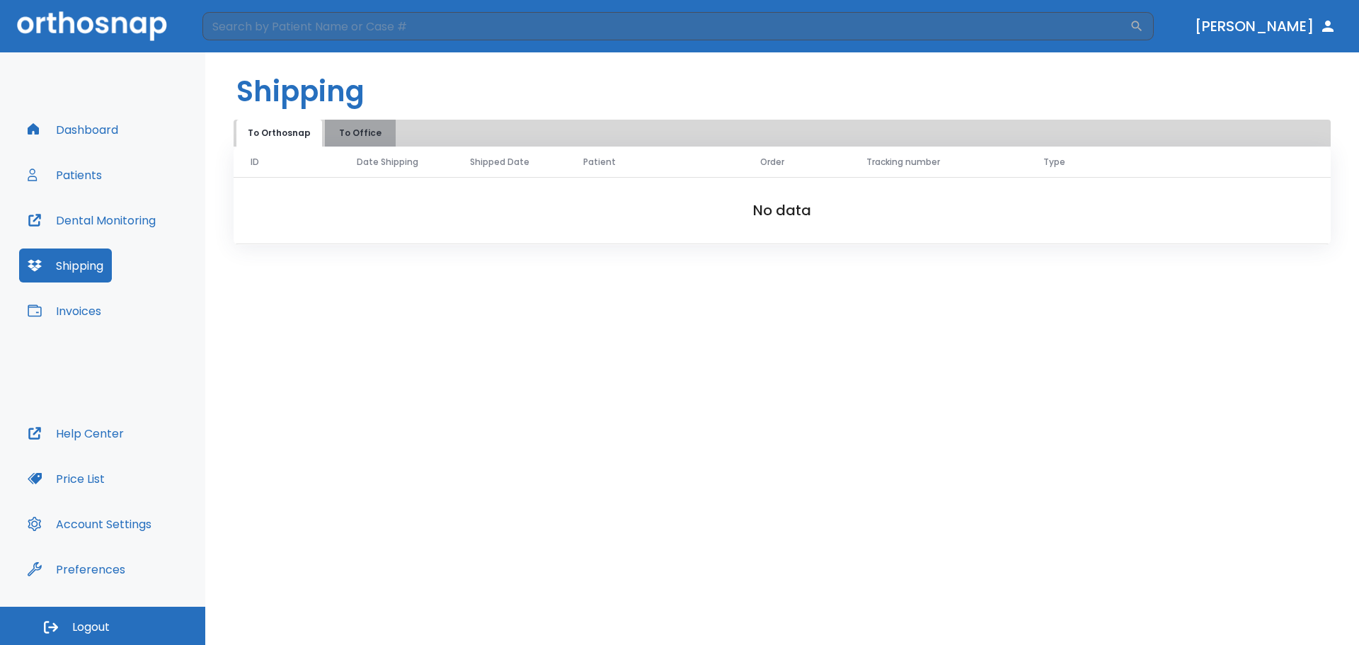
click at [358, 134] on button "To Office" at bounding box center [360, 133] width 71 height 27
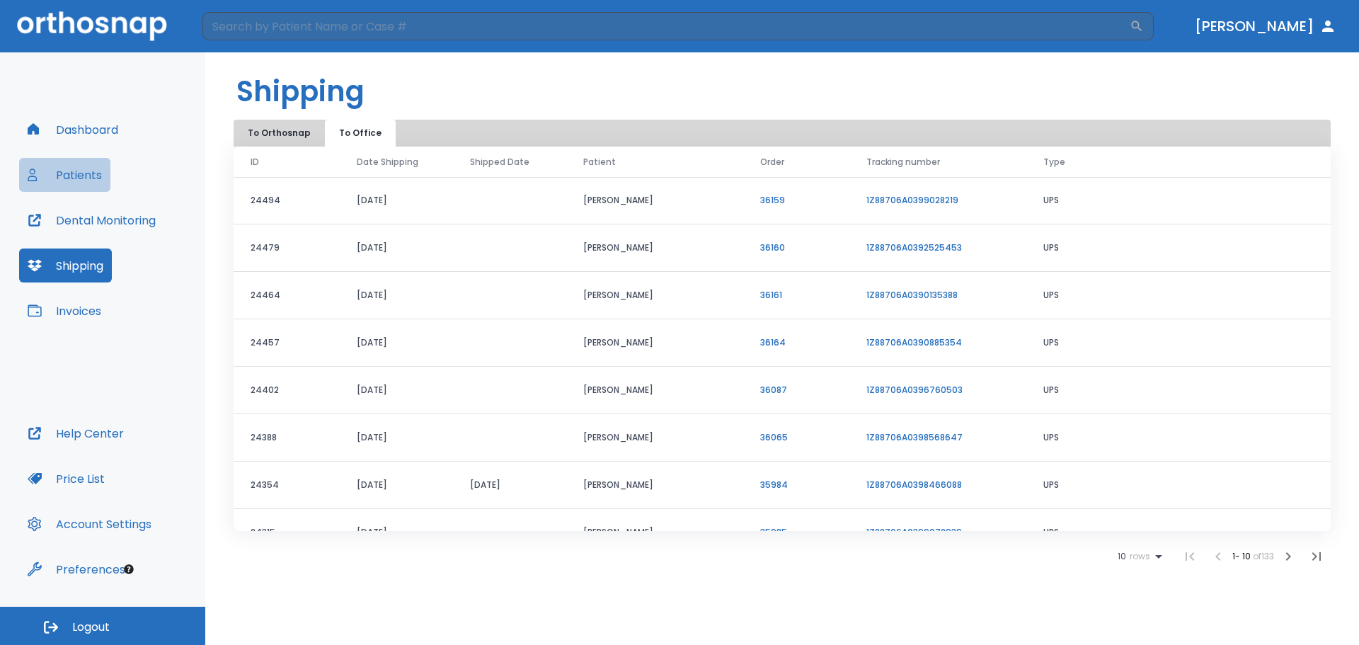
click at [77, 172] on button "Patients" at bounding box center [64, 175] width 91 height 34
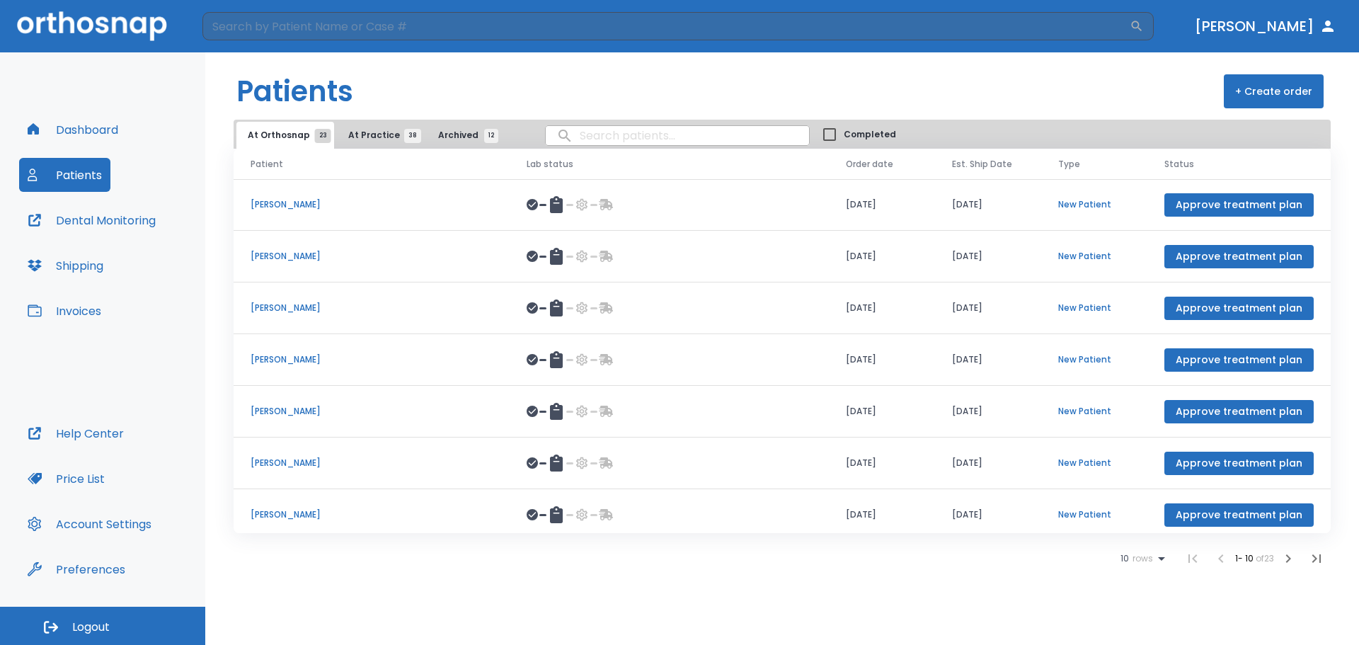
click at [607, 143] on input "search" at bounding box center [677, 136] width 263 height 28
type input "[PERSON_NAME]"
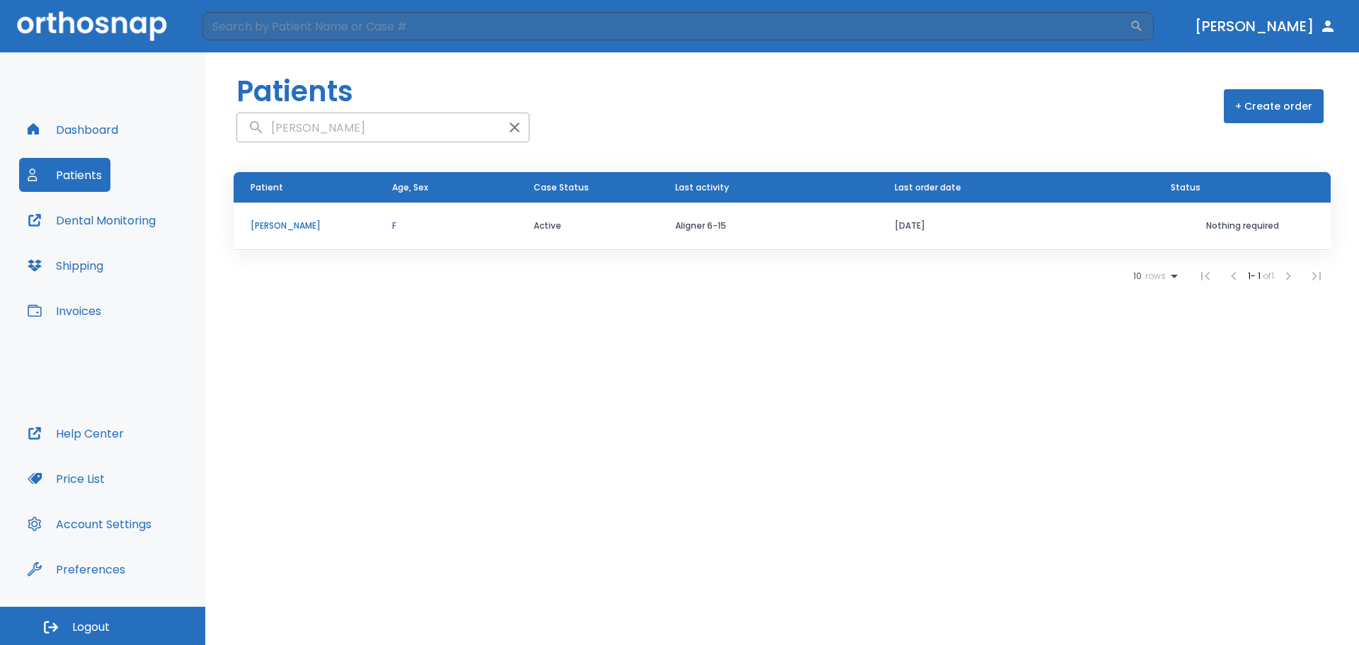
click at [281, 219] on td "[PERSON_NAME]" at bounding box center [305, 225] width 142 height 47
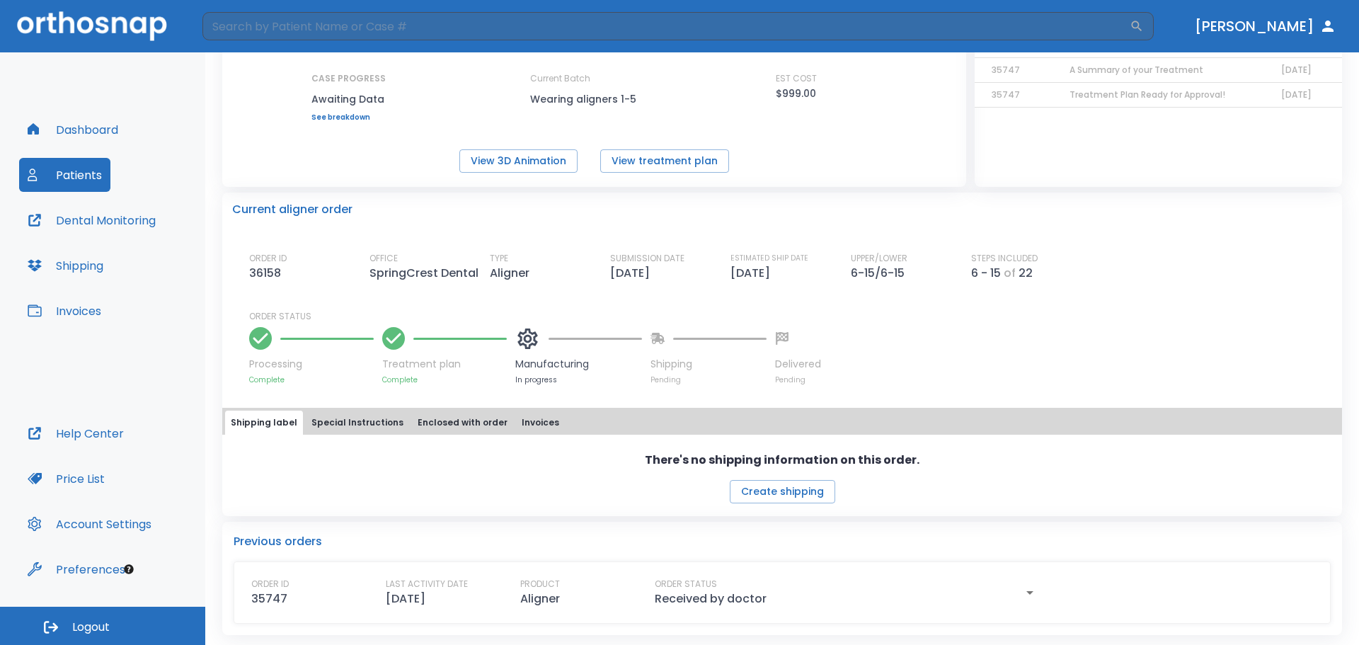
scroll to position [176, 0]
click at [72, 179] on button "Patients" at bounding box center [64, 175] width 91 height 34
